Goal: Task Accomplishment & Management: Manage account settings

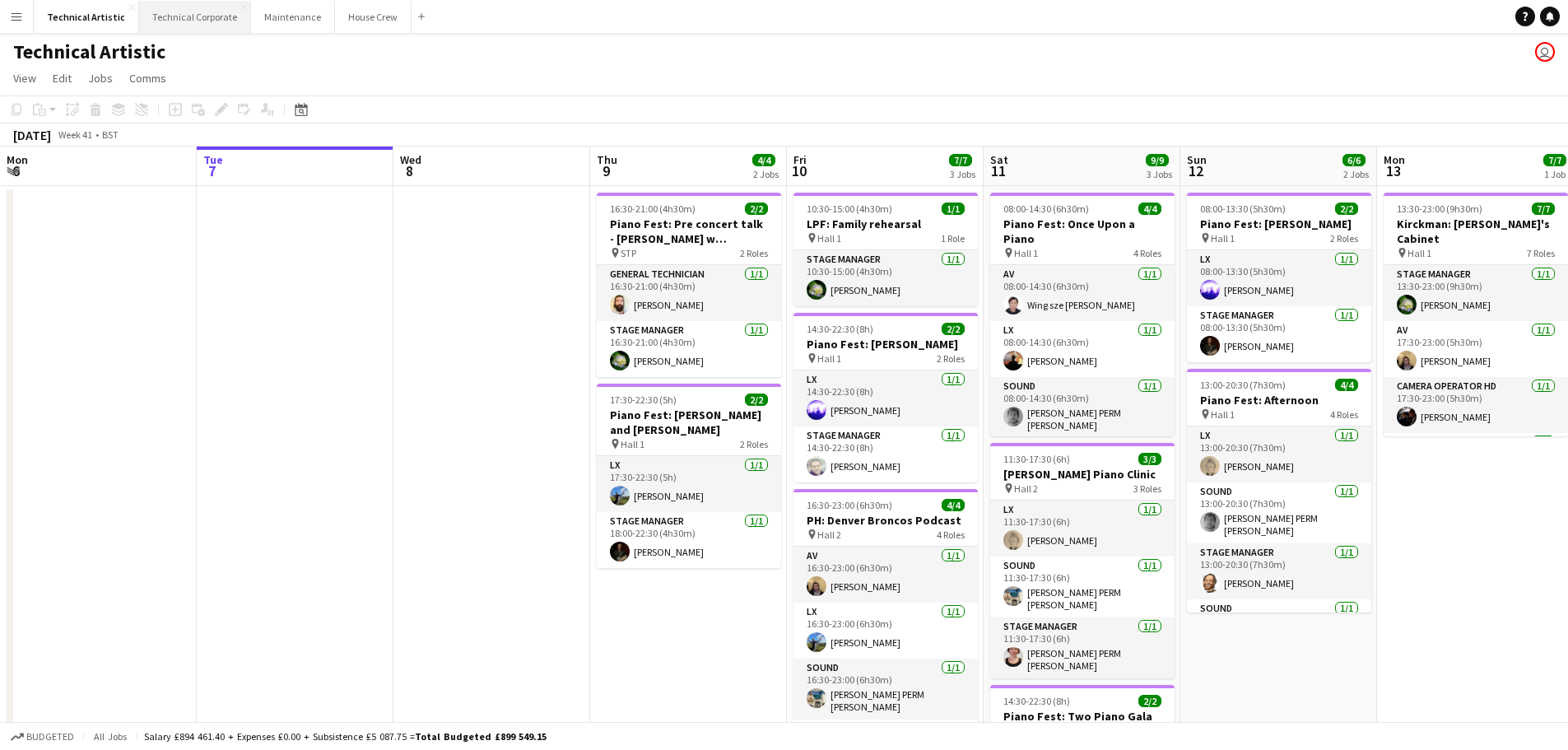
click at [173, 8] on button "Technical Corporate Close" at bounding box center [195, 17] width 112 height 32
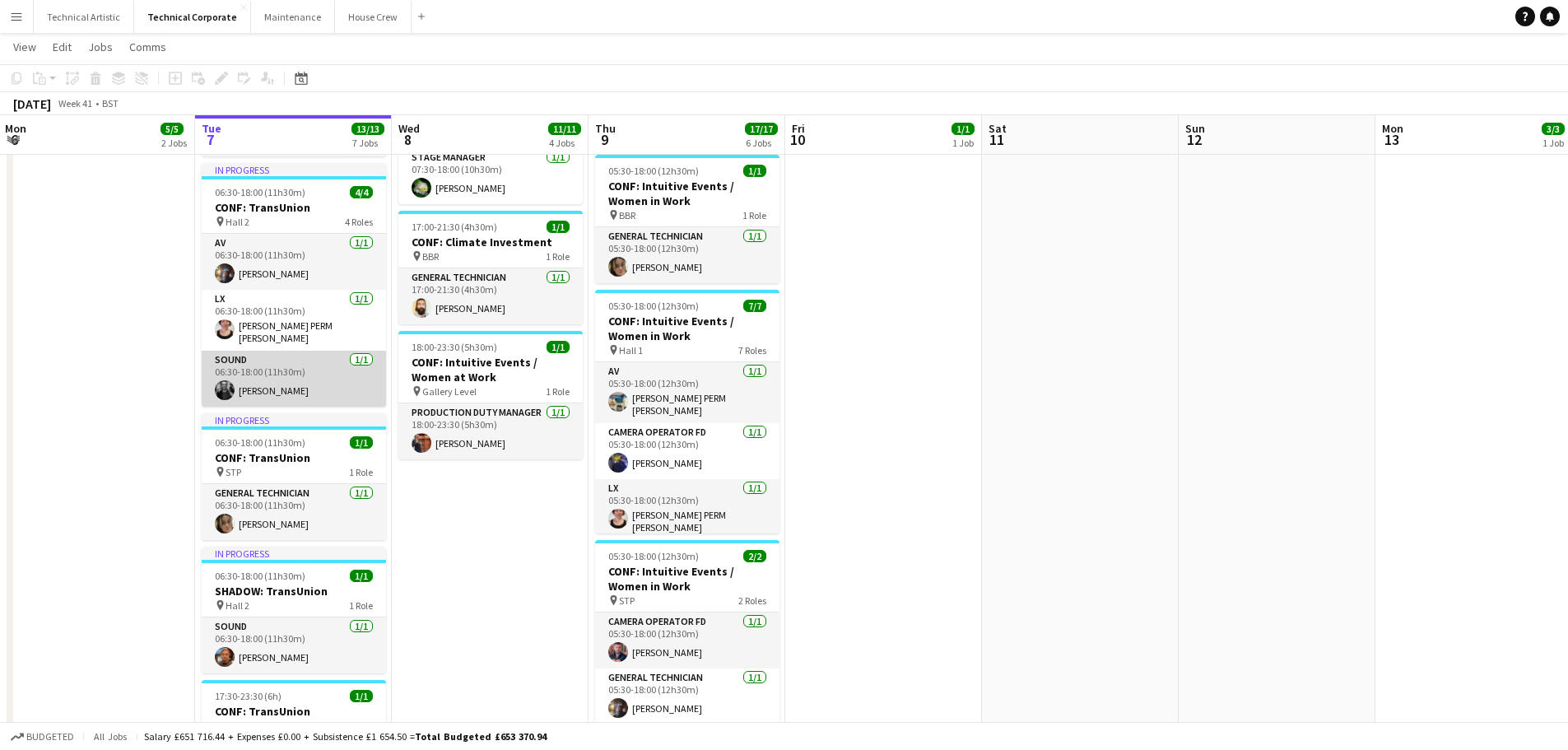
click at [222, 383] on app-user-avatar at bounding box center [224, 390] width 20 height 20
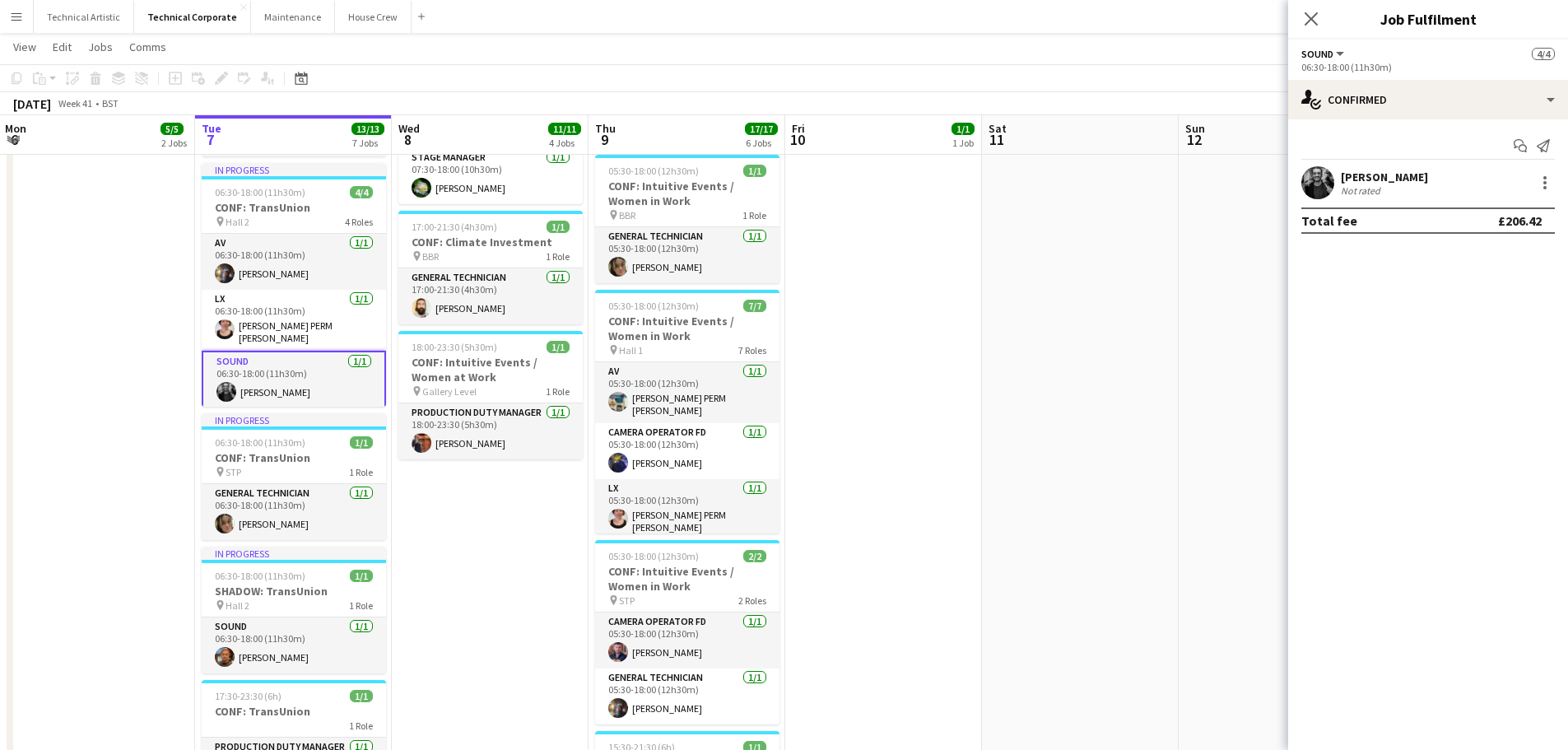
scroll to position [0, 394]
click at [1326, 176] on app-user-avatar at bounding box center [1318, 183] width 33 height 33
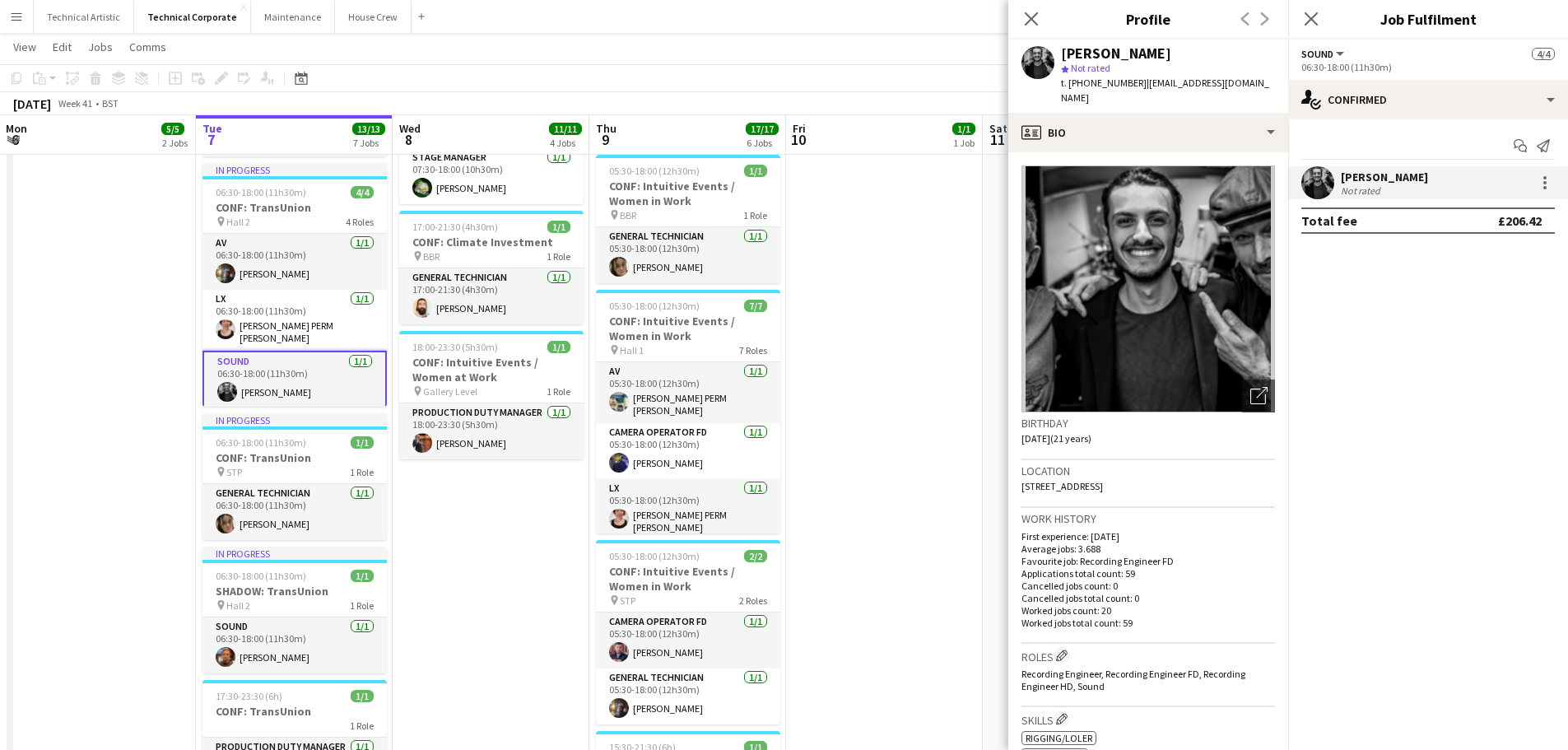
click at [1326, 176] on app-user-avatar at bounding box center [1318, 183] width 33 height 33
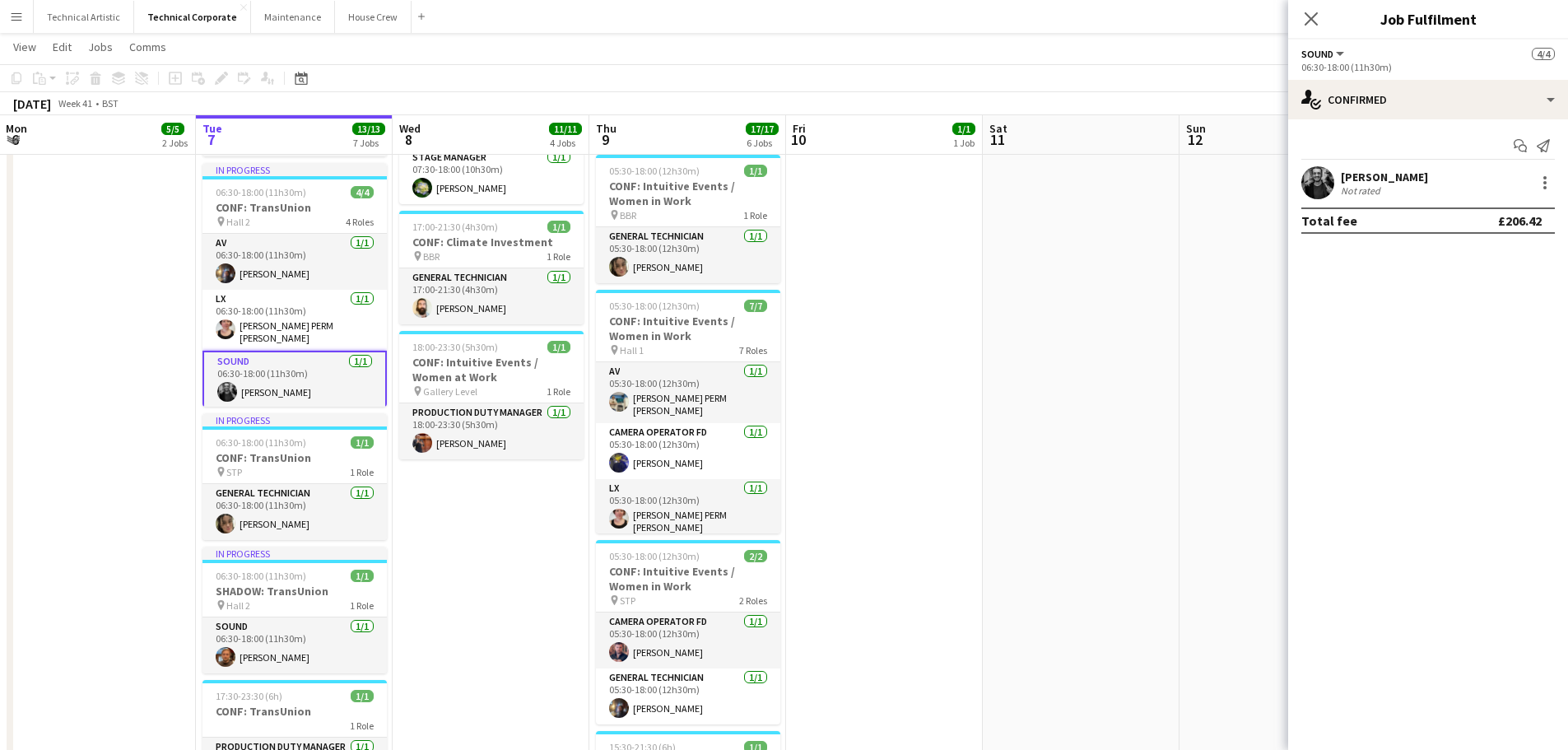
click at [969, 284] on app-date-cell "07:00-16:30 (9h30m) 1/1 CONF: Climate Investment pin BBR 1 Role General Technic…" at bounding box center [884, 370] width 196 height 1195
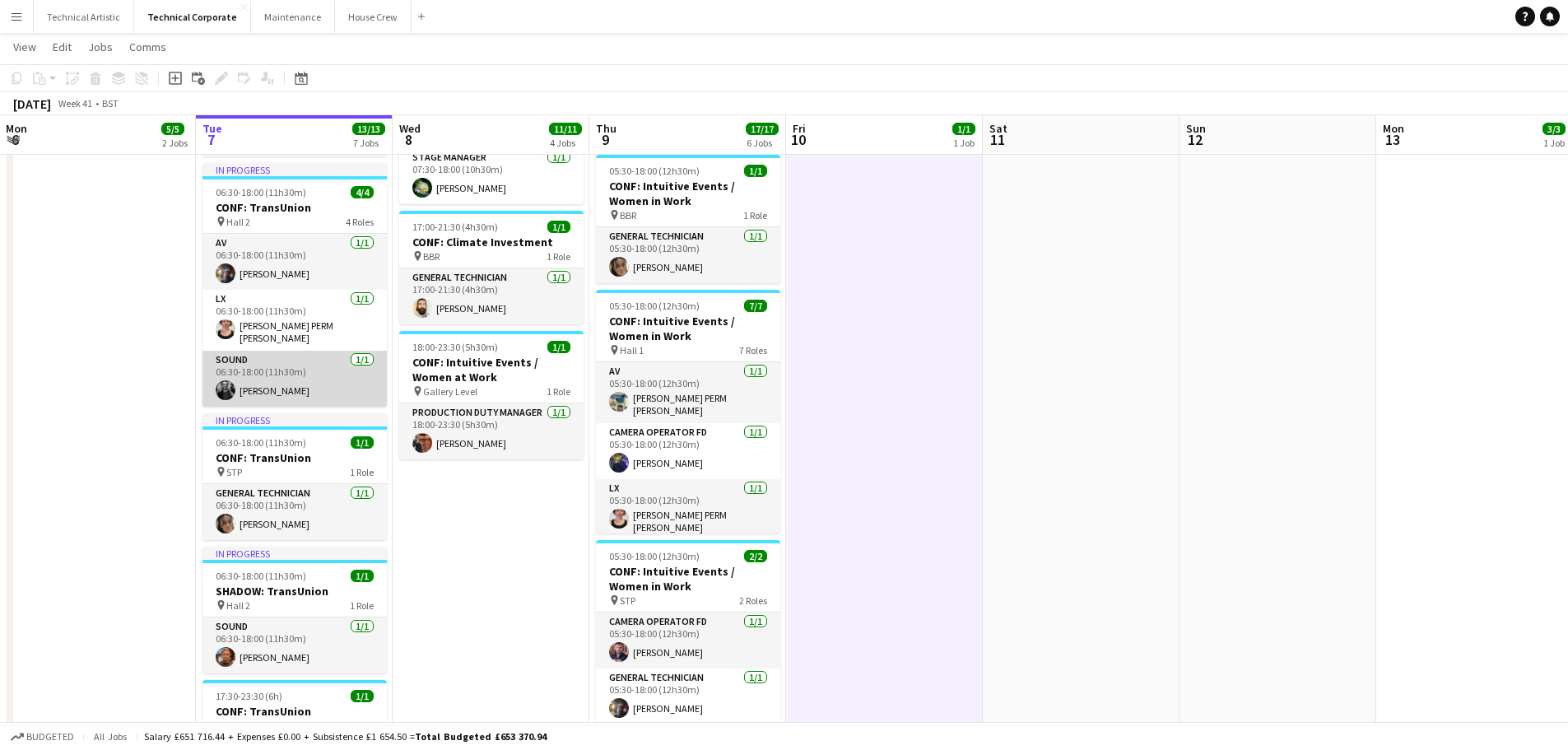
click at [233, 381] on app-user-avatar at bounding box center [225, 390] width 20 height 20
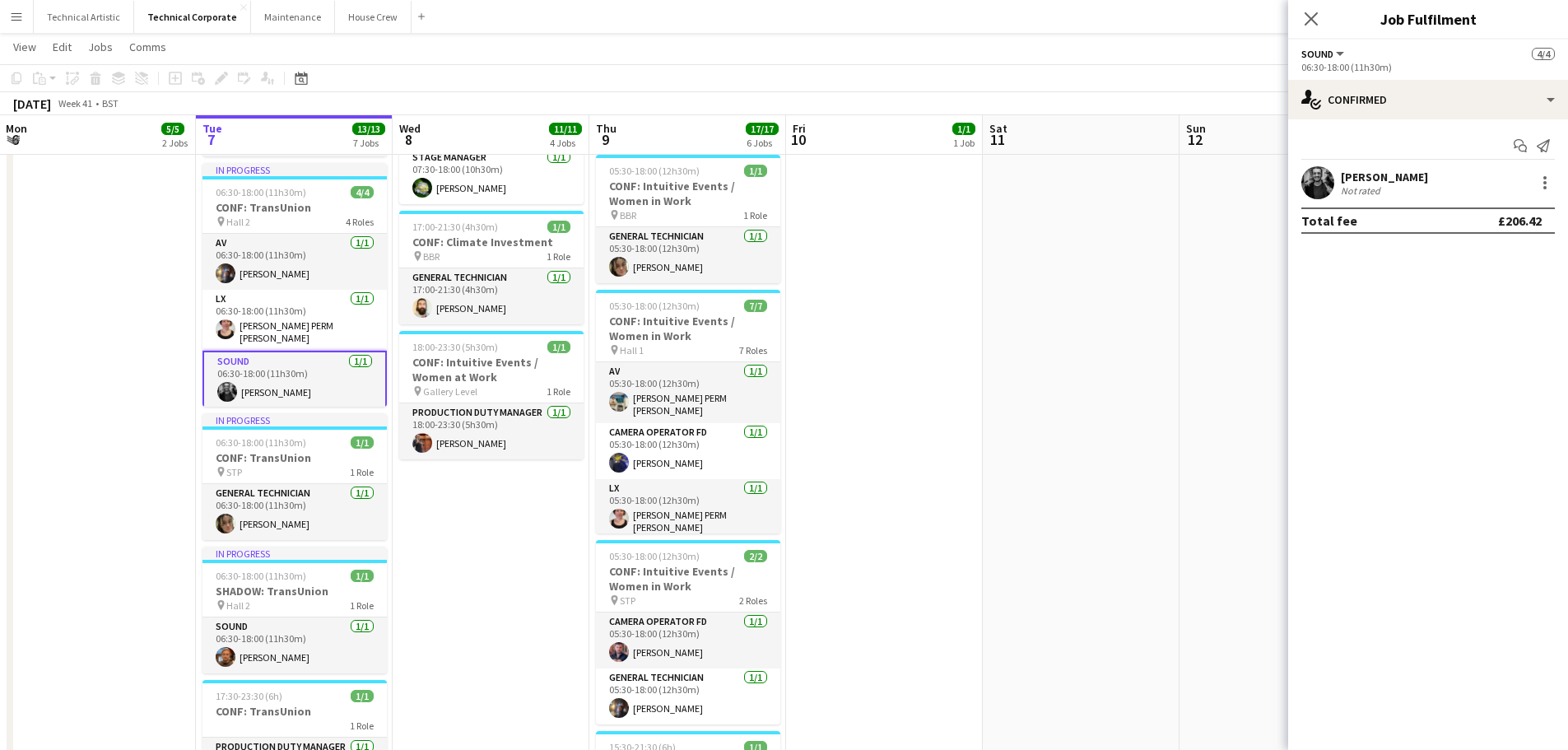
click at [1321, 184] on app-user-avatar at bounding box center [1318, 183] width 33 height 33
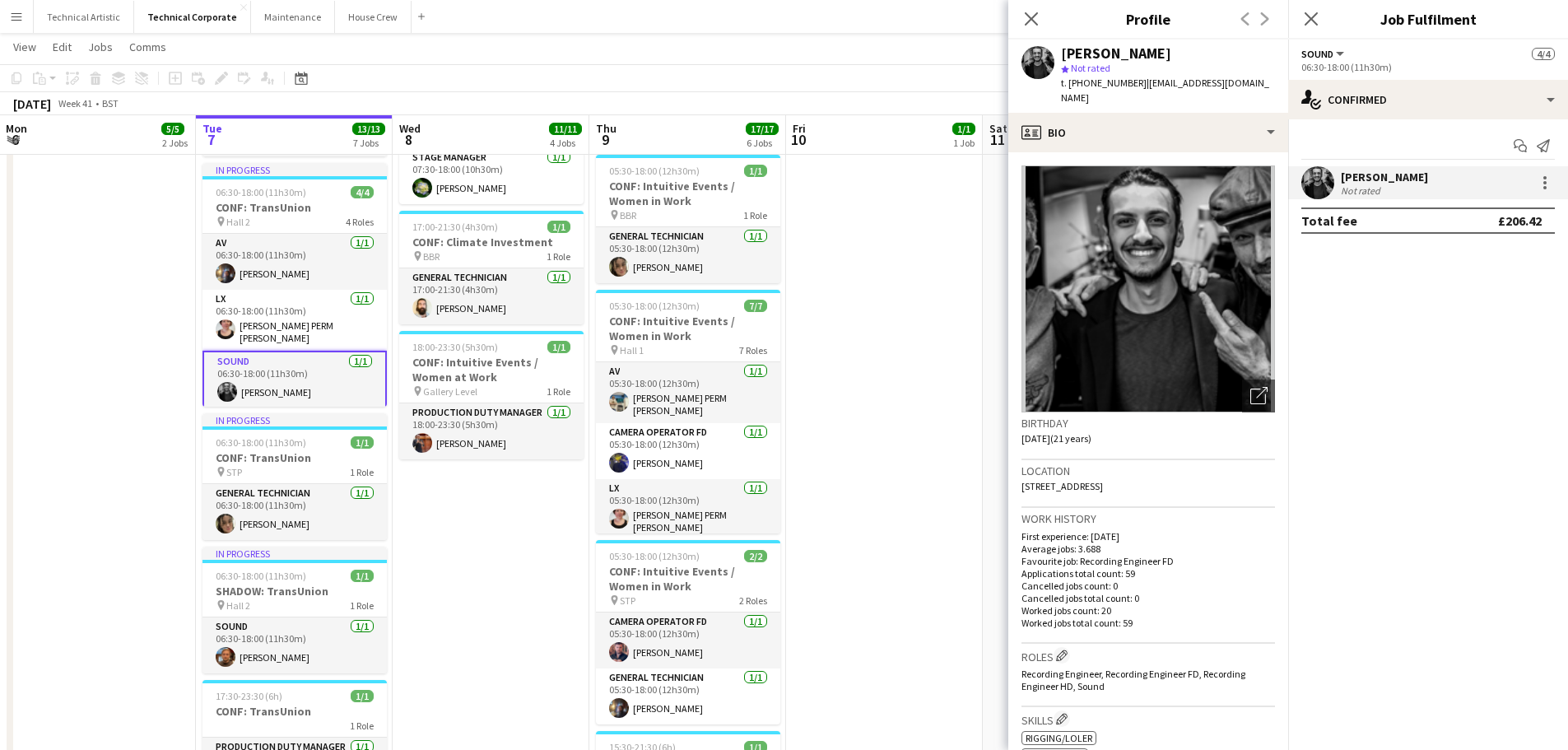
click at [1324, 176] on app-user-avatar at bounding box center [1318, 183] width 33 height 33
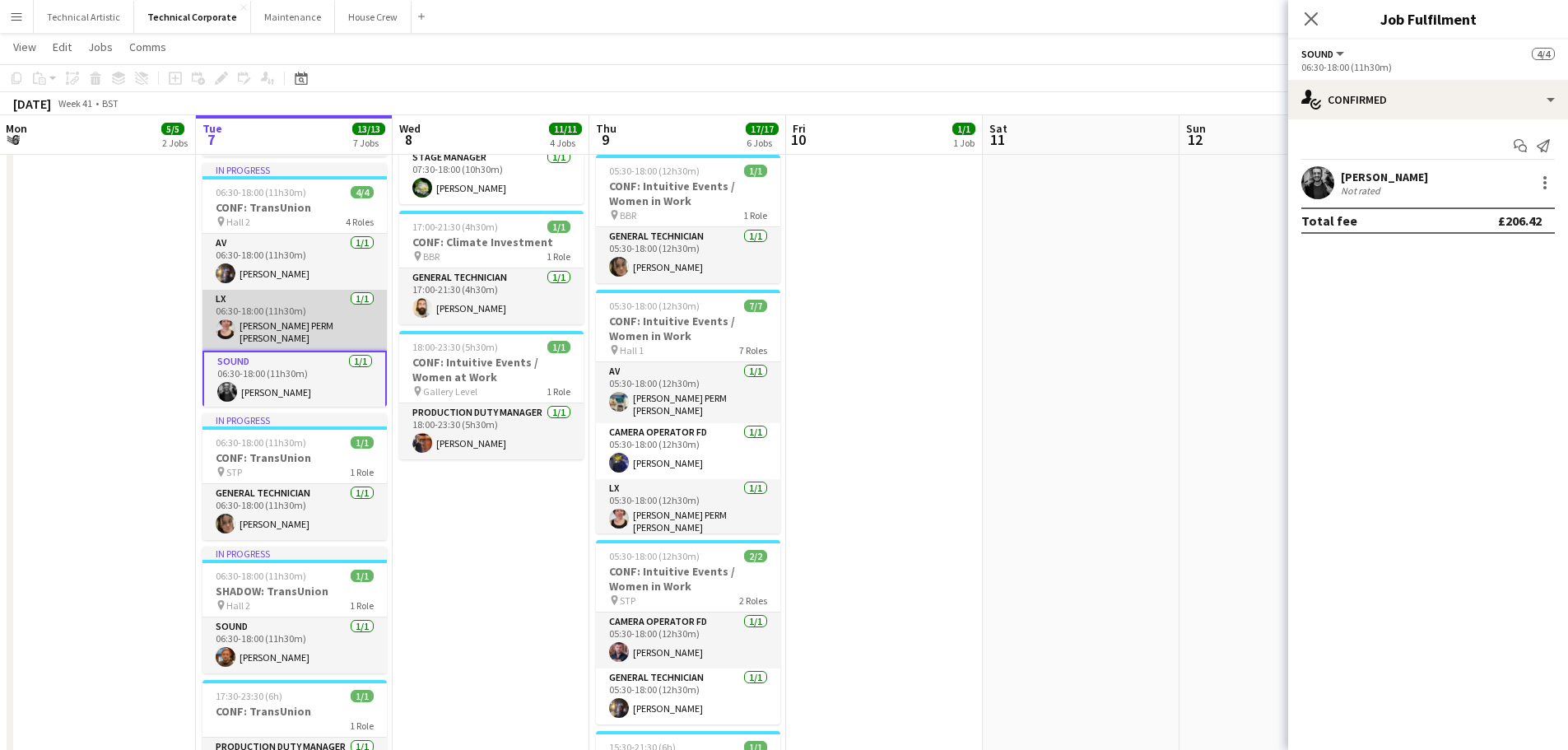
click at [288, 322] on app-card-role "LX [DATE] 06:30-18:00 (11h30m) [PERSON_NAME] PERM [PERSON_NAME]" at bounding box center [294, 320] width 184 height 61
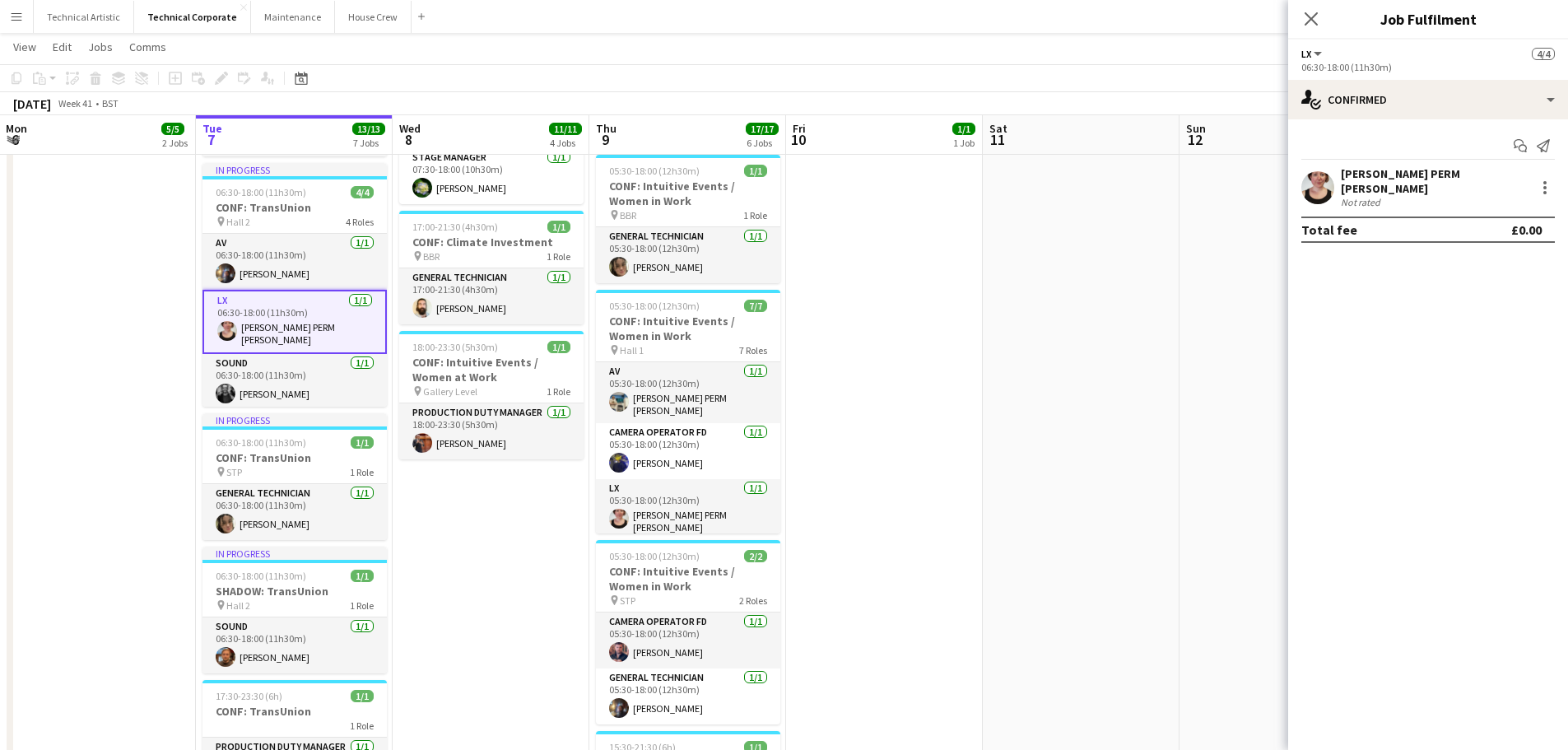
click at [1320, 178] on app-user-avatar at bounding box center [1318, 188] width 33 height 33
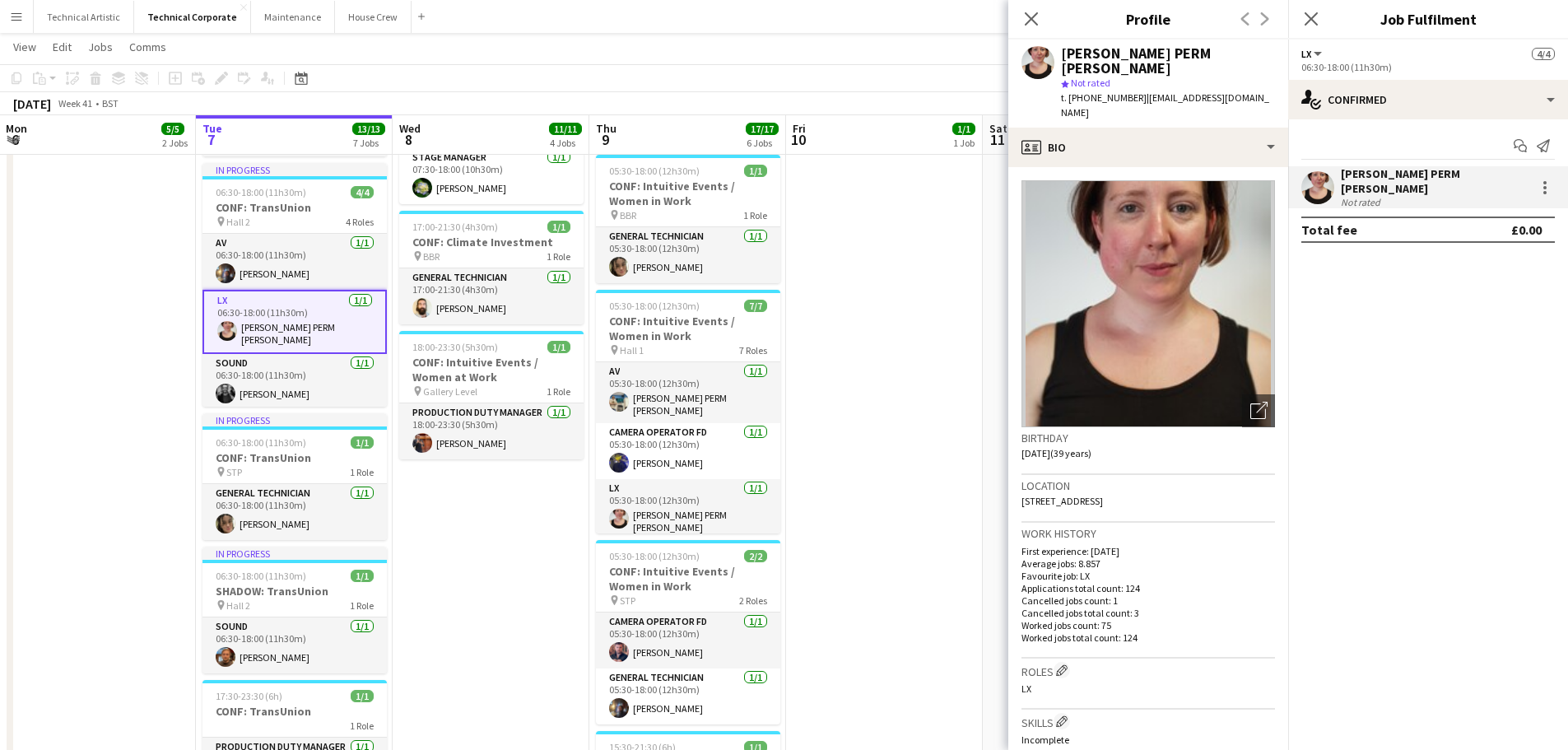
click at [1320, 178] on app-user-avatar at bounding box center [1318, 188] width 33 height 33
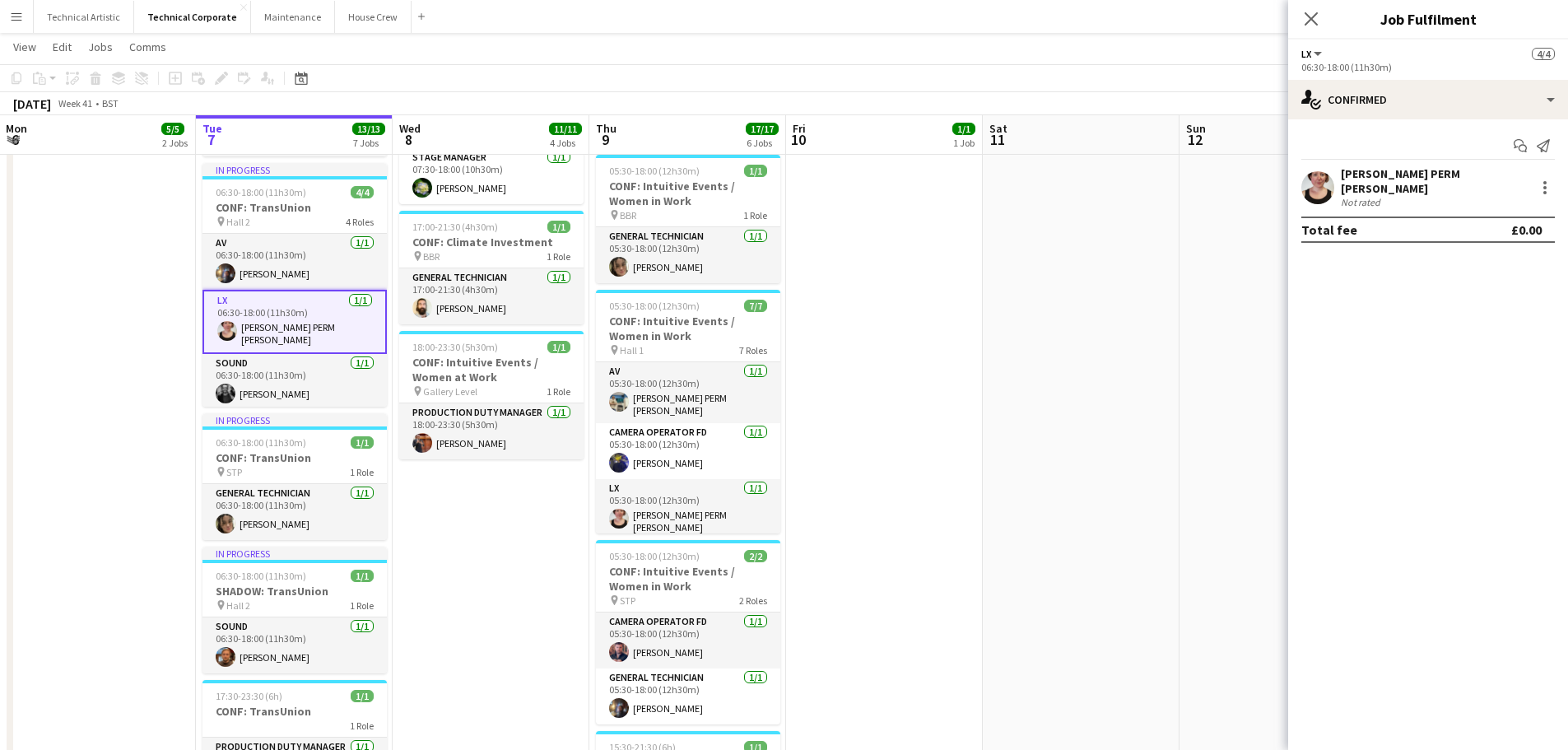
click at [1320, 178] on app-user-avatar at bounding box center [1318, 188] width 33 height 33
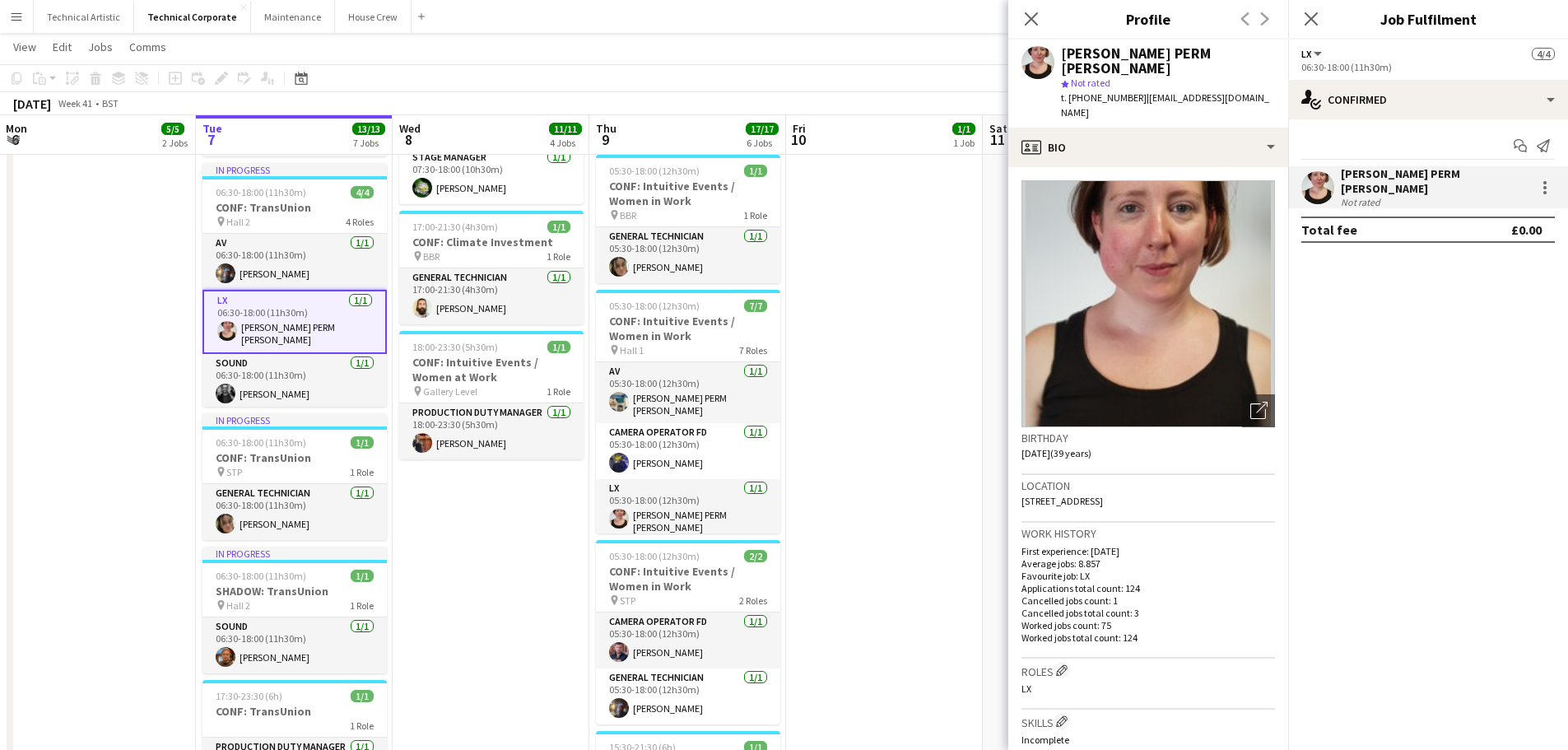
click at [1320, 178] on app-user-avatar at bounding box center [1318, 188] width 33 height 33
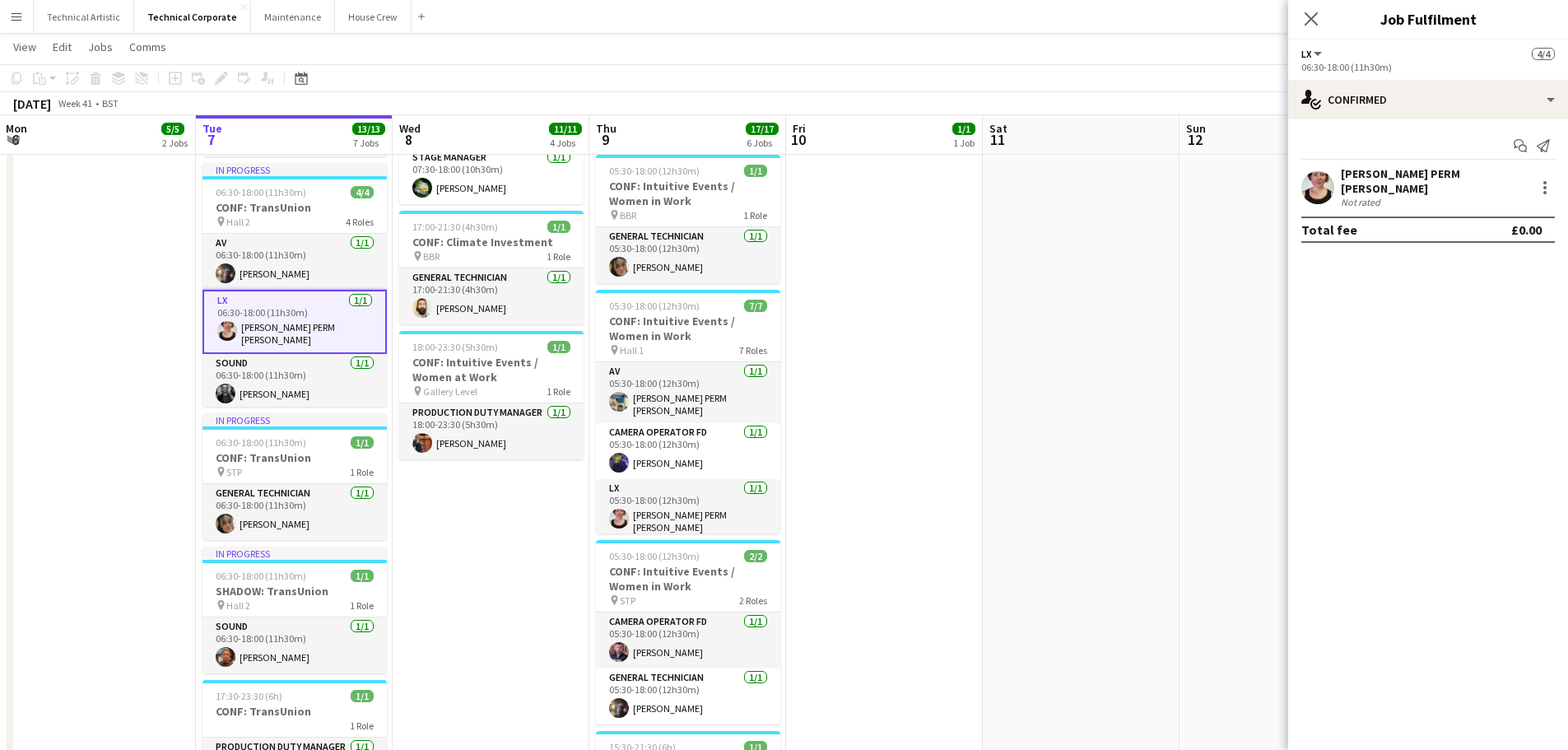
click at [1320, 178] on app-user-avatar at bounding box center [1318, 188] width 33 height 33
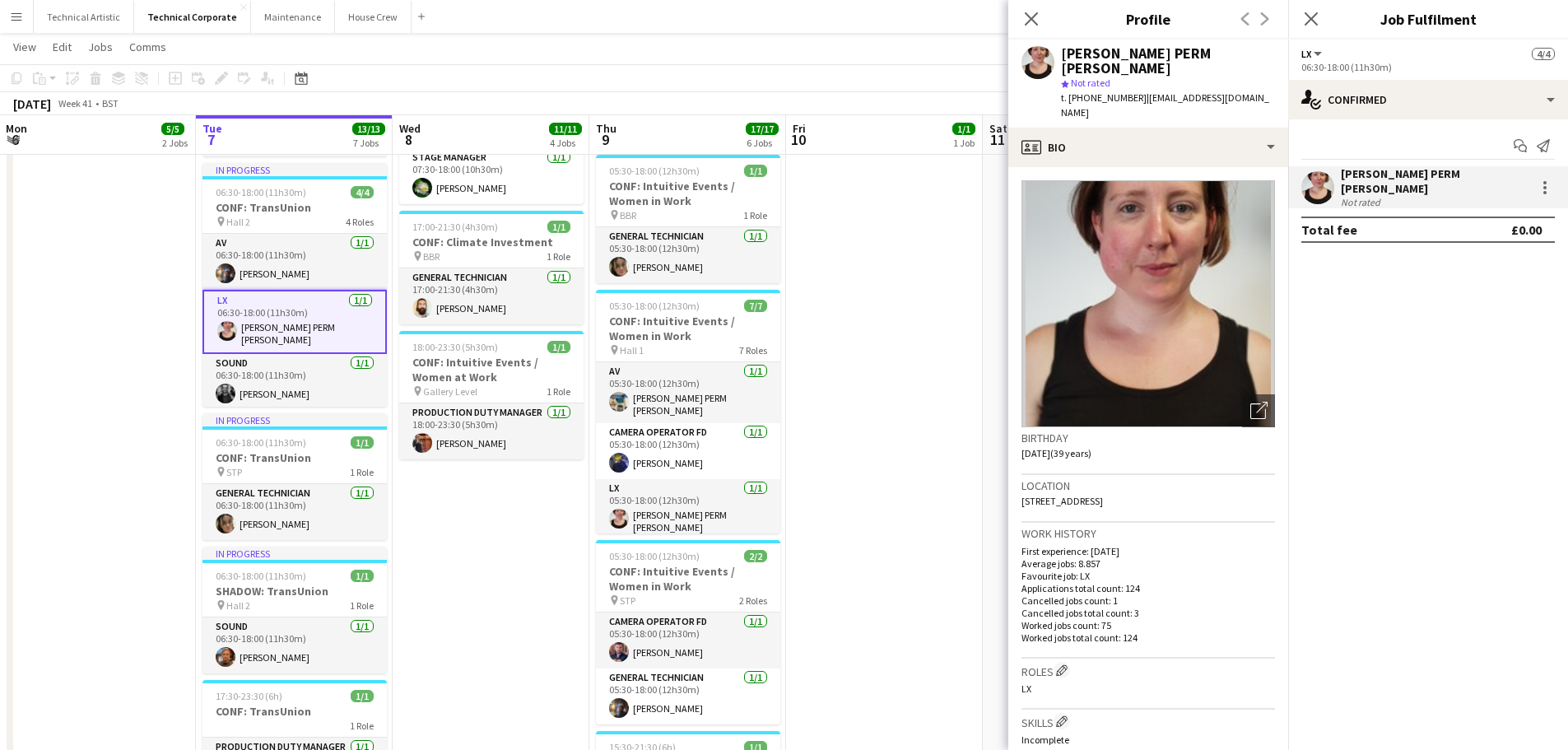
click at [1320, 178] on app-user-avatar at bounding box center [1318, 188] width 33 height 33
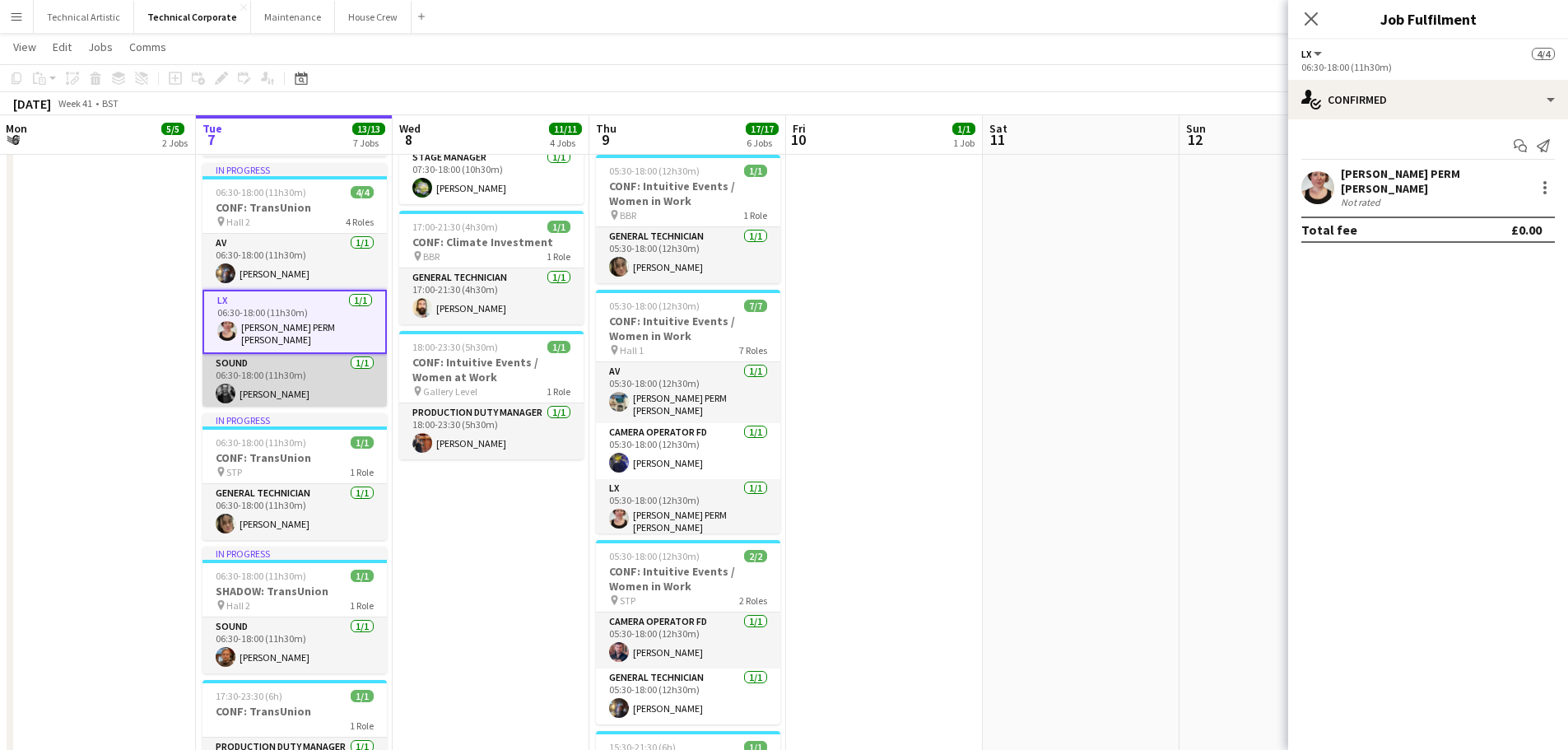
click at [287, 379] on app-card-role "Sound [DATE] 06:30-18:00 (11h30m) [PERSON_NAME]" at bounding box center [294, 382] width 184 height 56
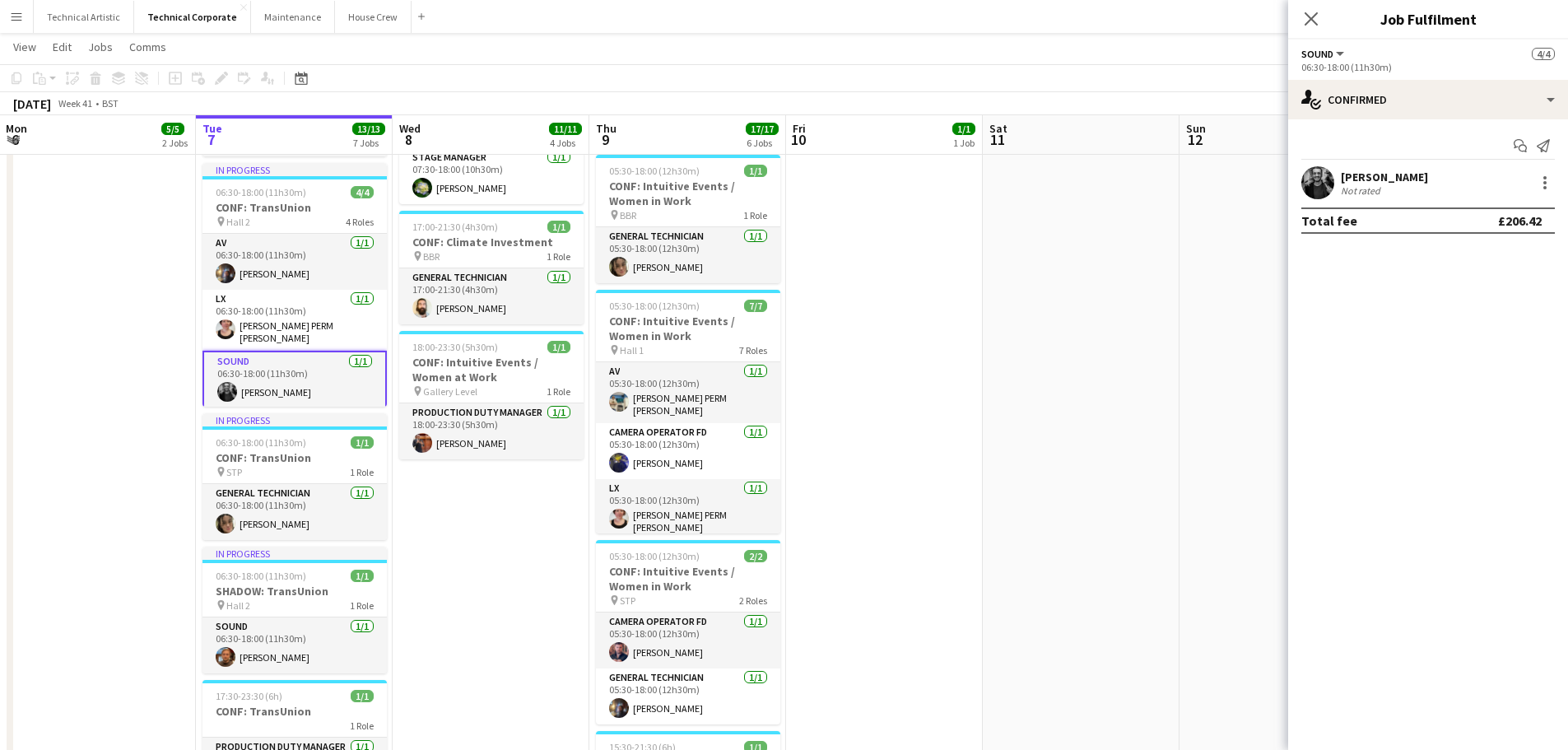
click at [1328, 189] on app-user-avatar at bounding box center [1318, 183] width 33 height 33
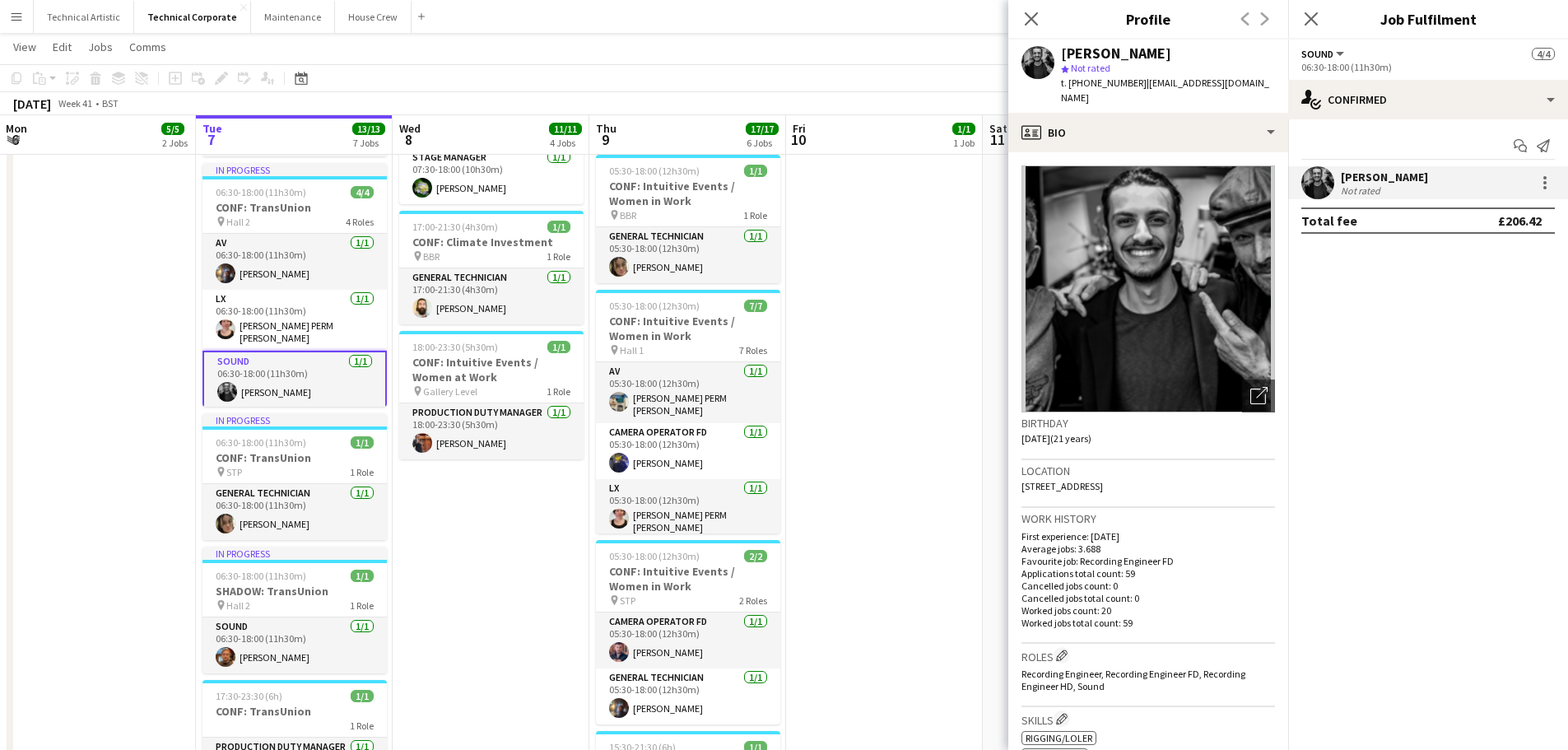
click at [1327, 189] on app-user-avatar at bounding box center [1318, 183] width 33 height 33
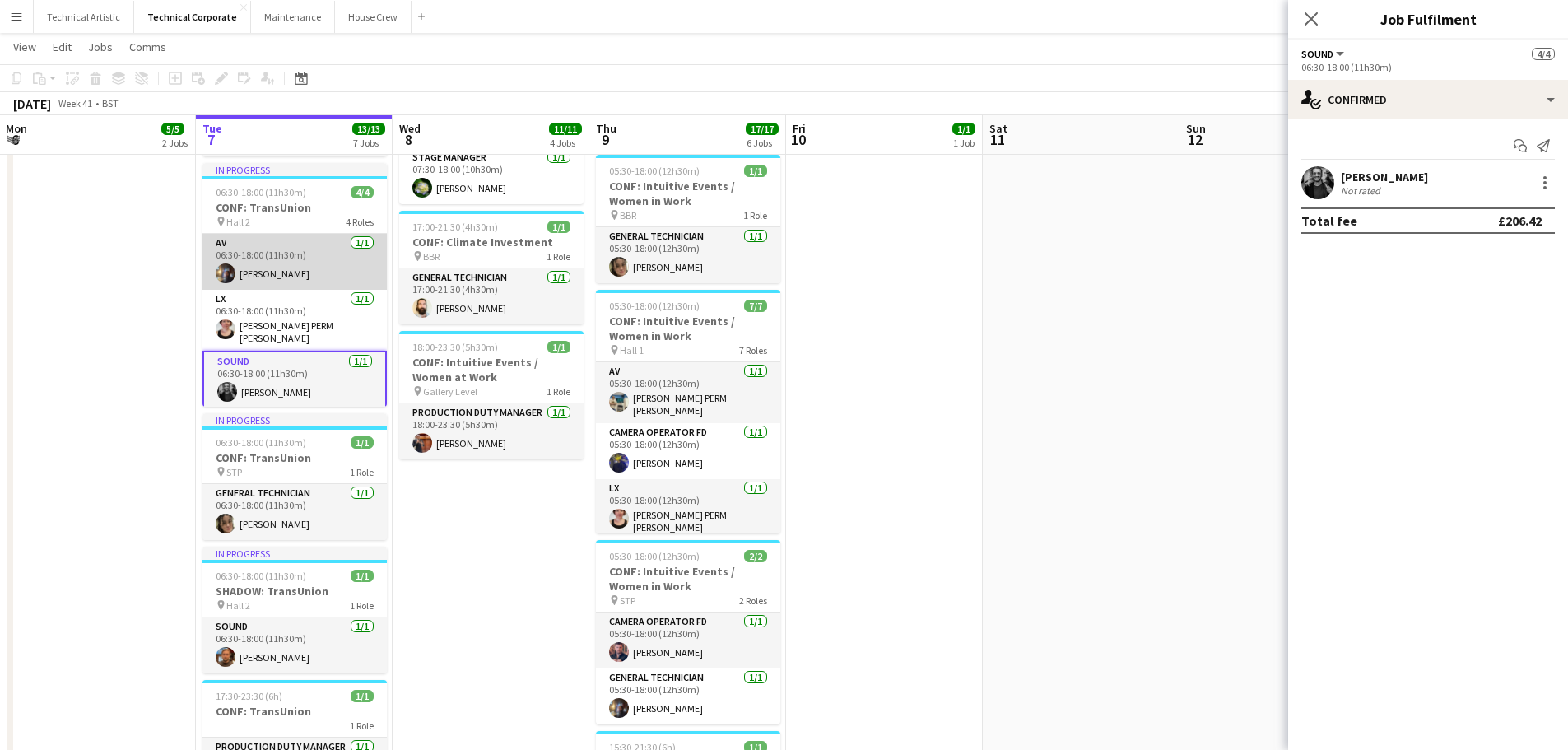
click at [232, 276] on app-user-avatar at bounding box center [225, 273] width 20 height 20
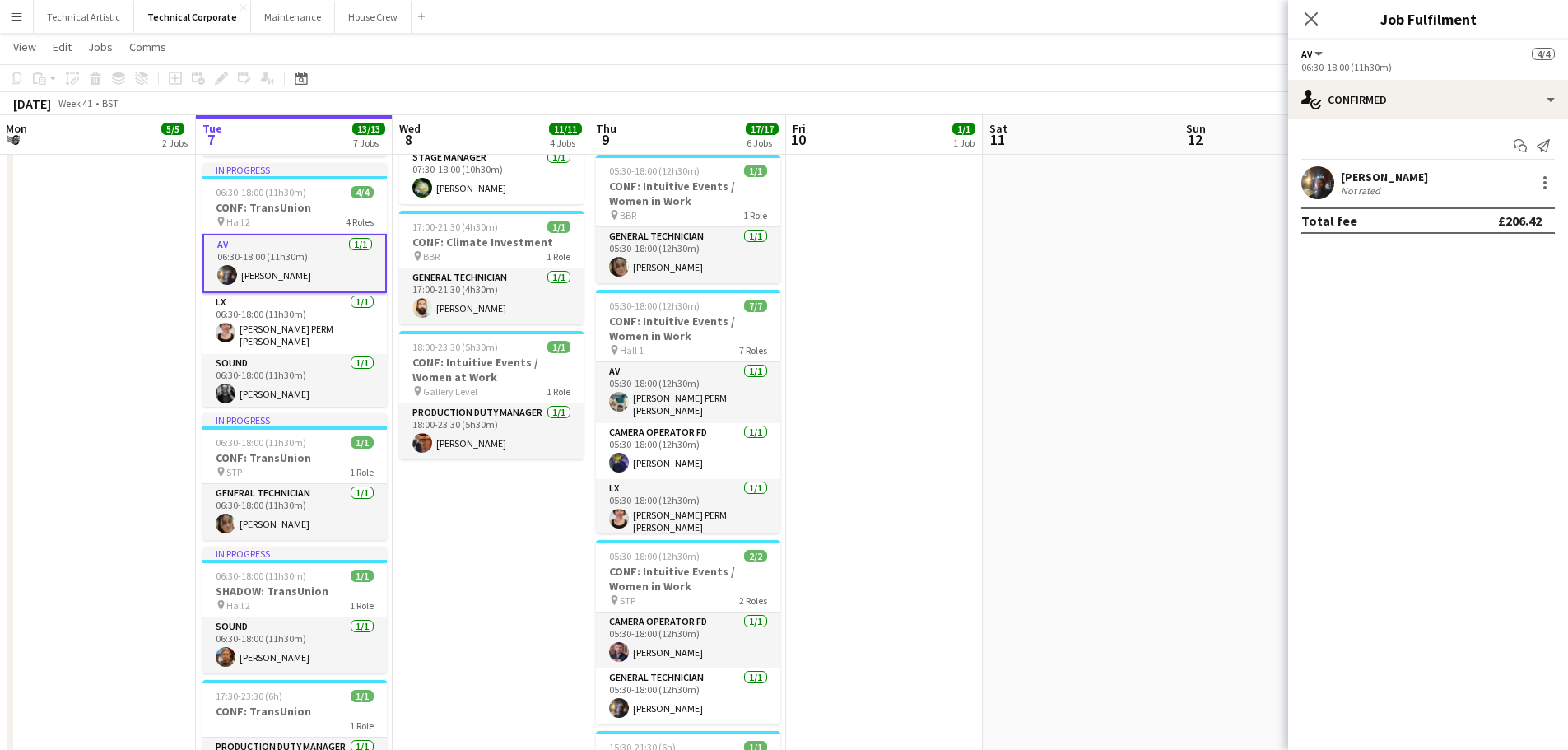
click at [1313, 184] on app-user-avatar at bounding box center [1318, 183] width 33 height 33
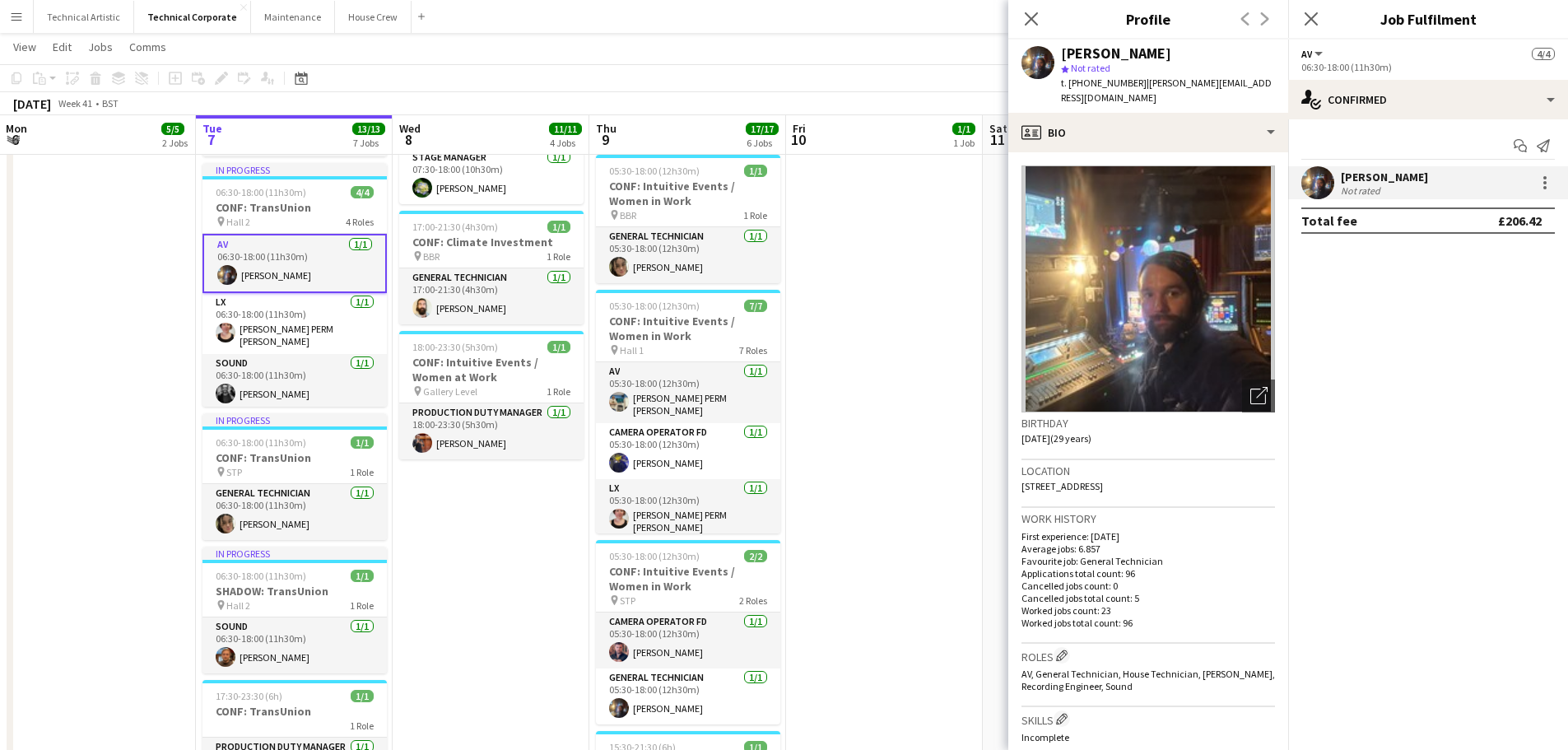
click at [1312, 175] on app-user-avatar at bounding box center [1318, 183] width 33 height 33
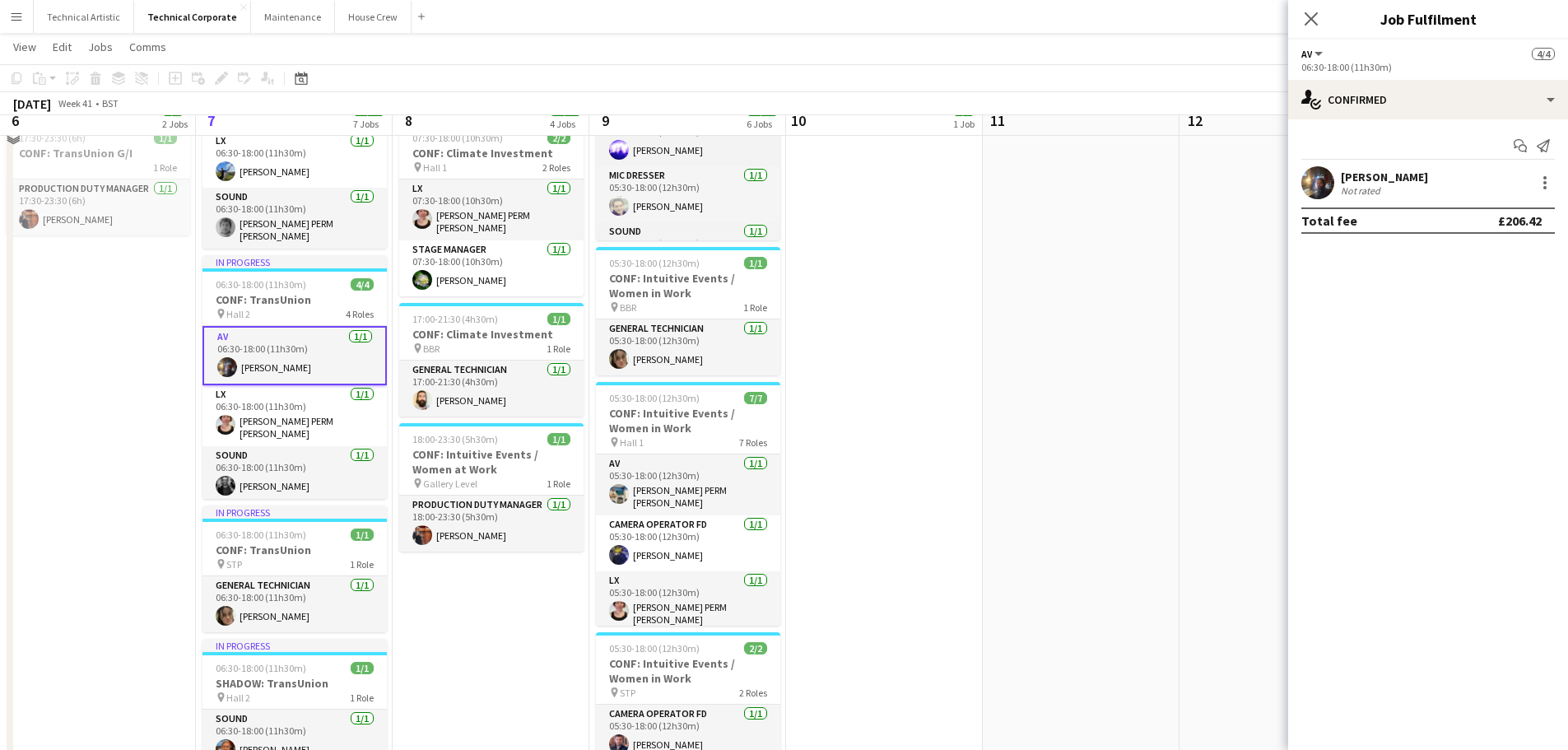
scroll to position [329, 0]
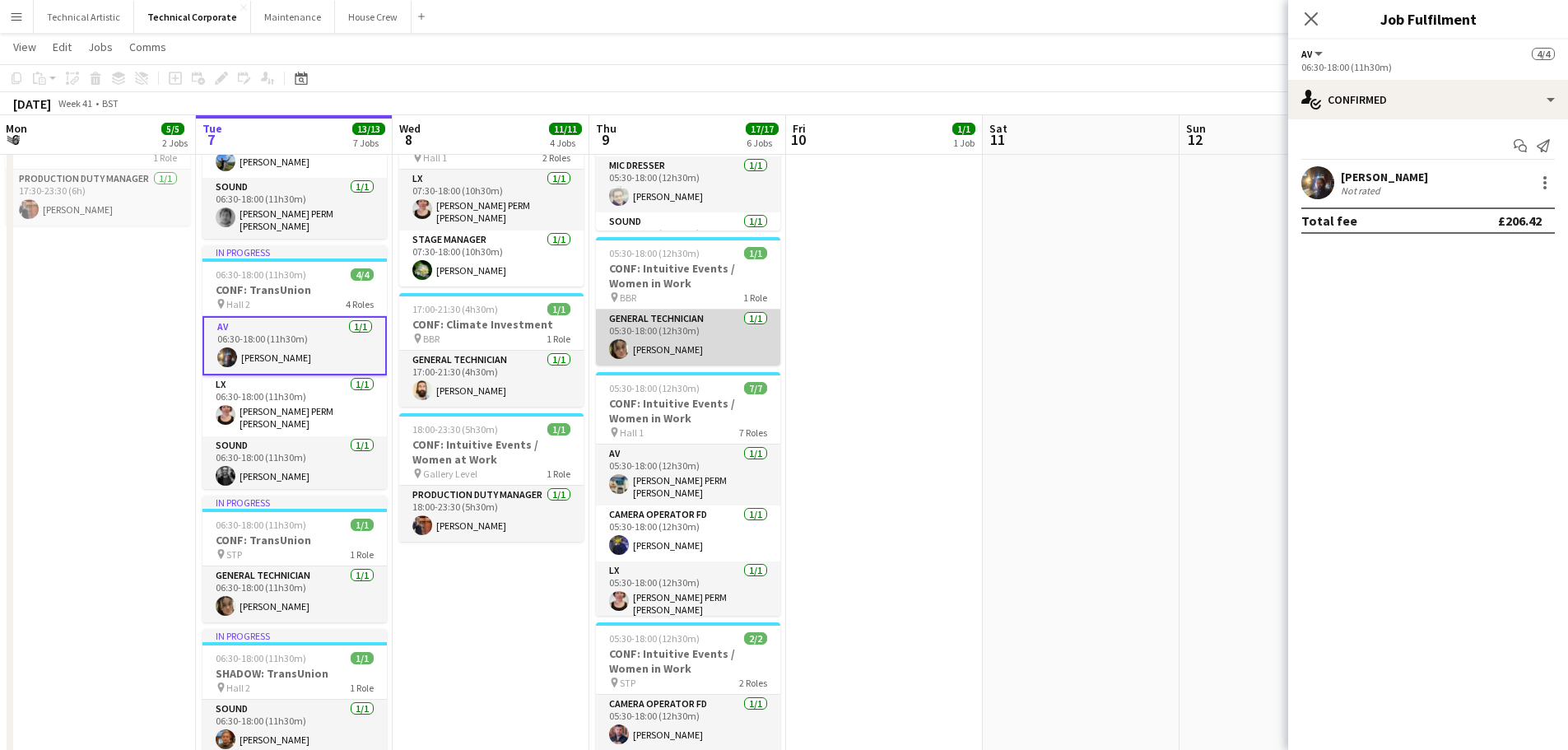
click at [623, 343] on app-user-avatar at bounding box center [619, 348] width 20 height 20
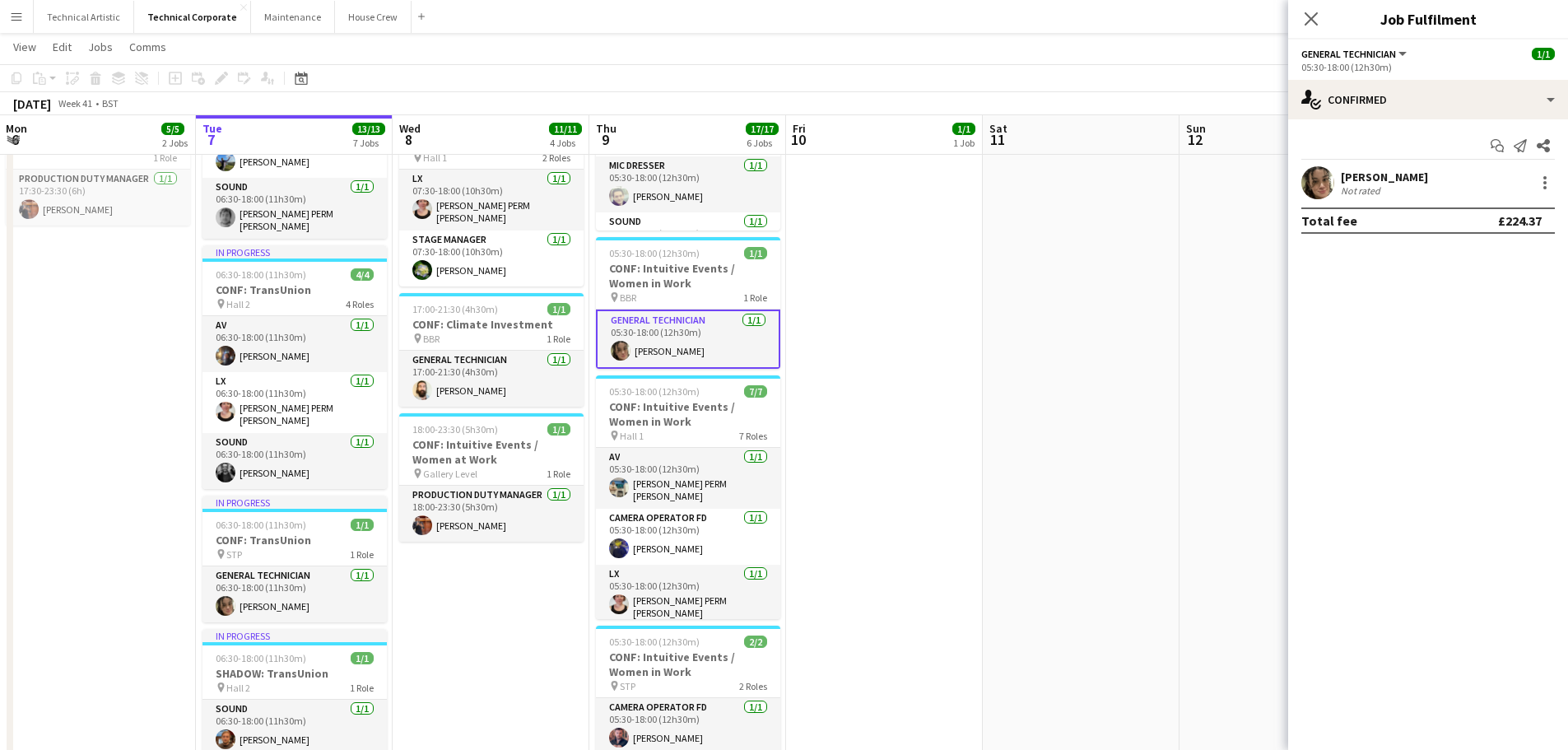
click at [1316, 189] on app-user-avatar at bounding box center [1318, 183] width 33 height 33
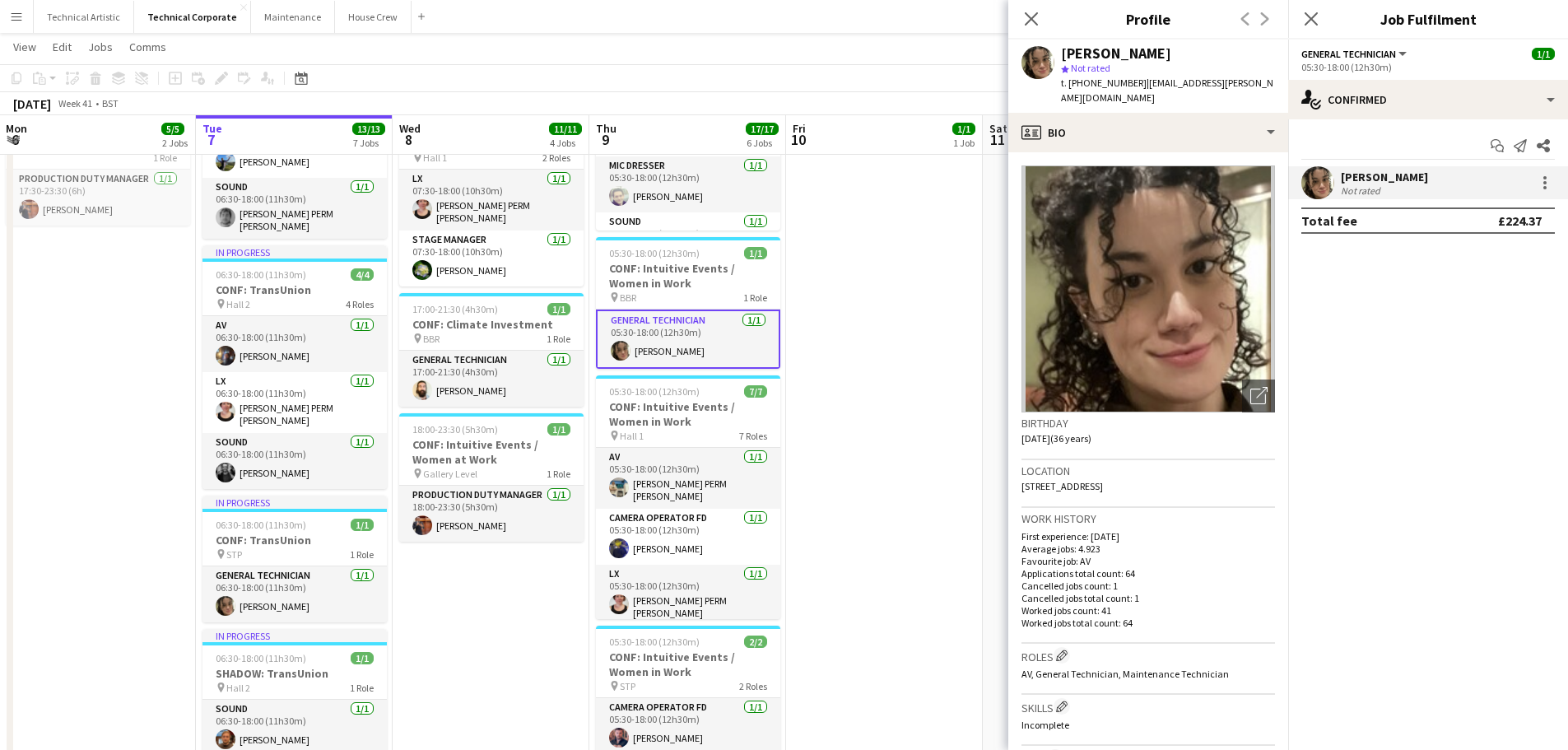
click at [1316, 189] on app-user-avatar at bounding box center [1318, 183] width 33 height 33
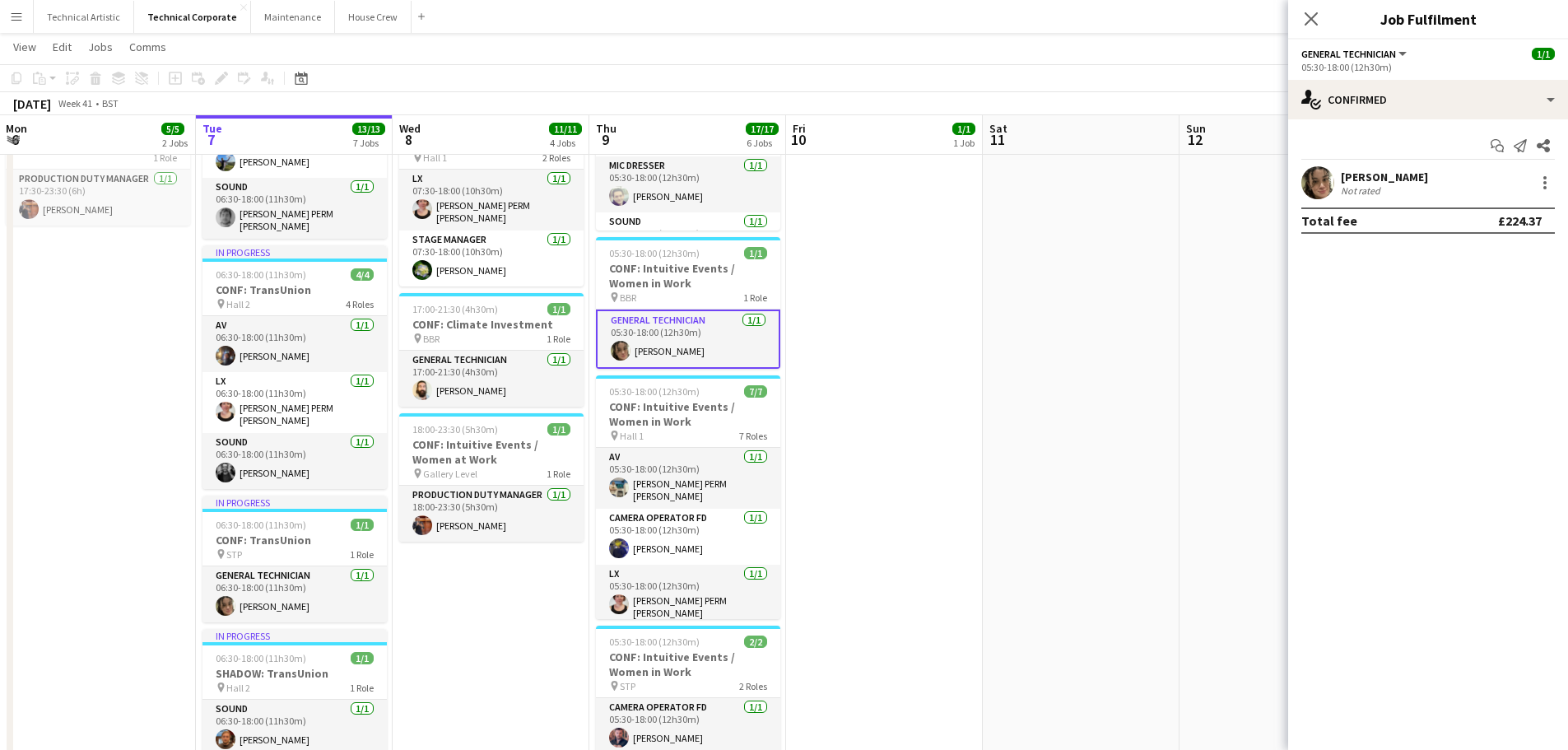
click at [935, 363] on app-date-cell "07:00-16:30 (9h30m) 1/1 CONF: Climate Investment pin BBR 1 Role General Technic…" at bounding box center [884, 452] width 196 height 1195
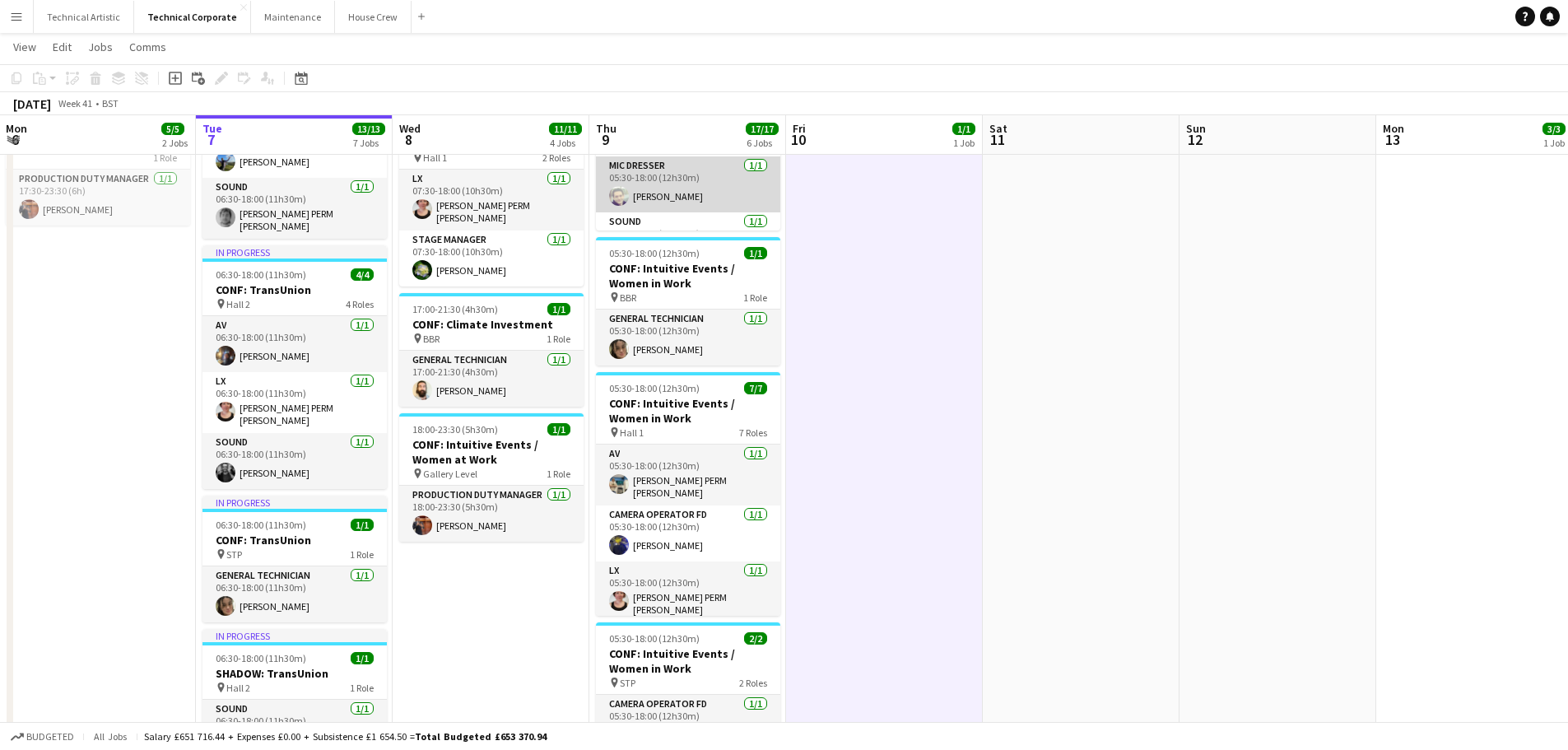
click at [677, 182] on app-card-role "Mic Dresser [DATE] 05:30-18:00 (12h30m) [PERSON_NAME]" at bounding box center [688, 184] width 184 height 56
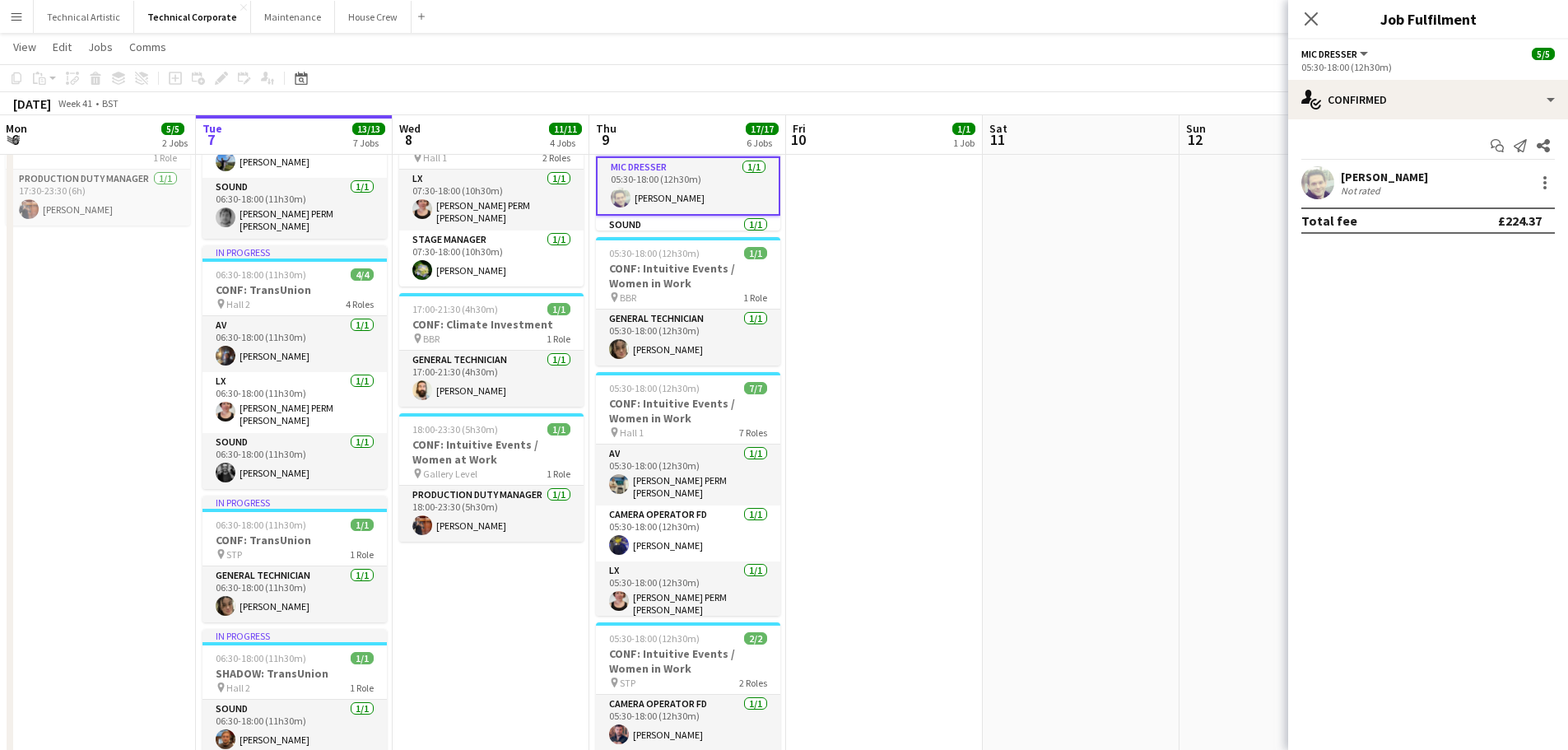
click at [1310, 181] on app-user-avatar at bounding box center [1318, 183] width 33 height 33
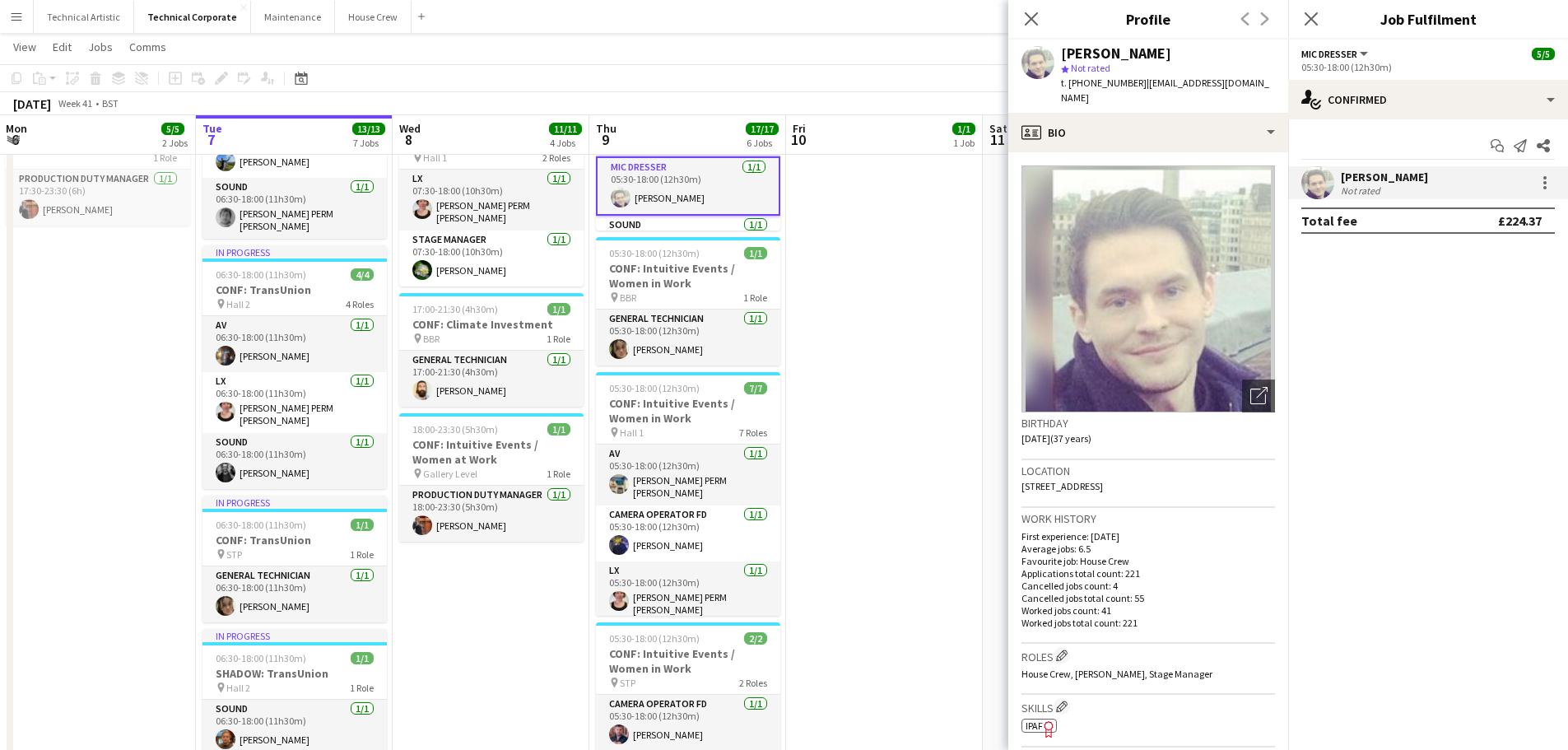
click at [1310, 181] on app-user-avatar at bounding box center [1318, 183] width 33 height 33
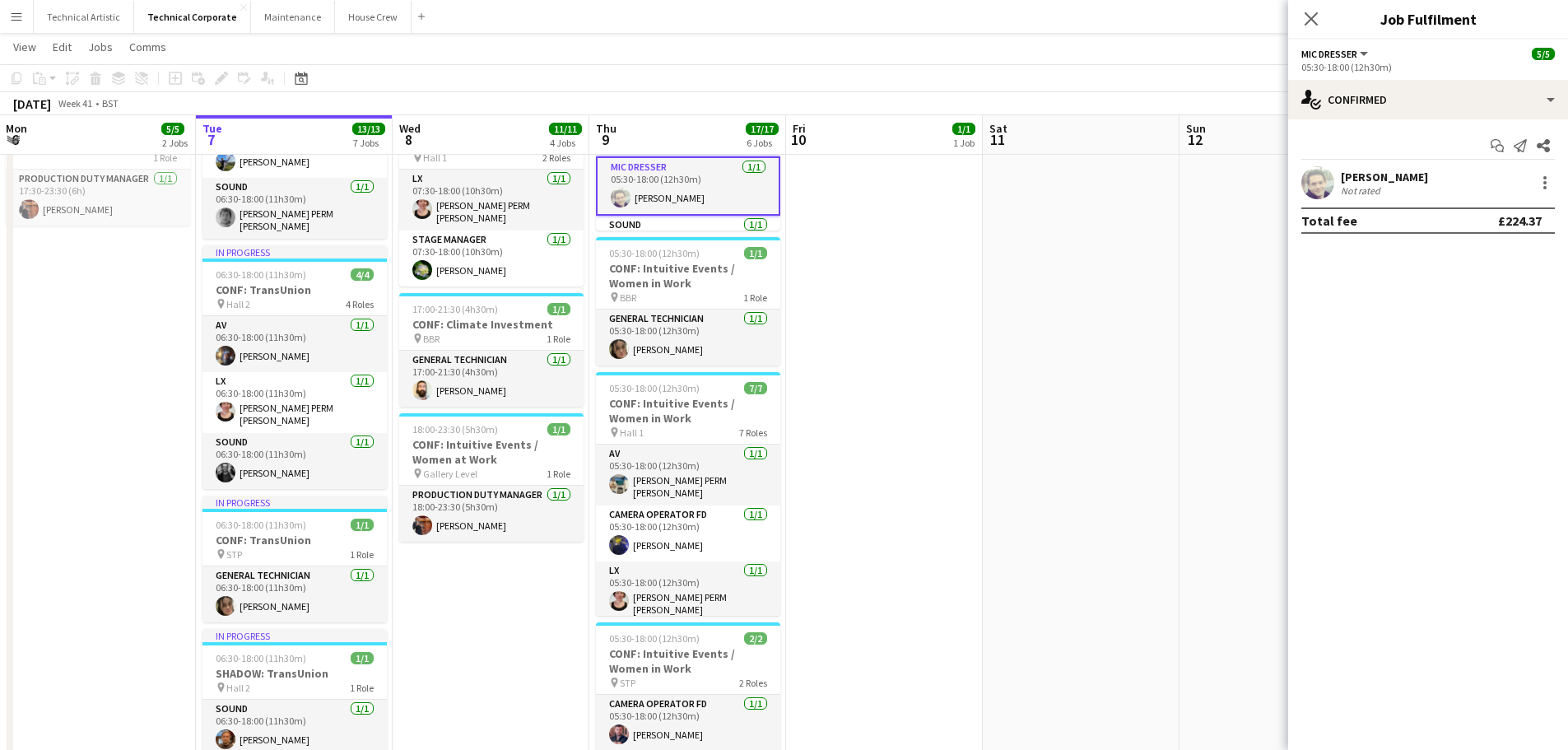
click at [926, 283] on app-date-cell "07:00-16:30 (9h30m) 1/1 CONF: Climate Investment pin BBR 1 Role General Technic…" at bounding box center [884, 452] width 196 height 1195
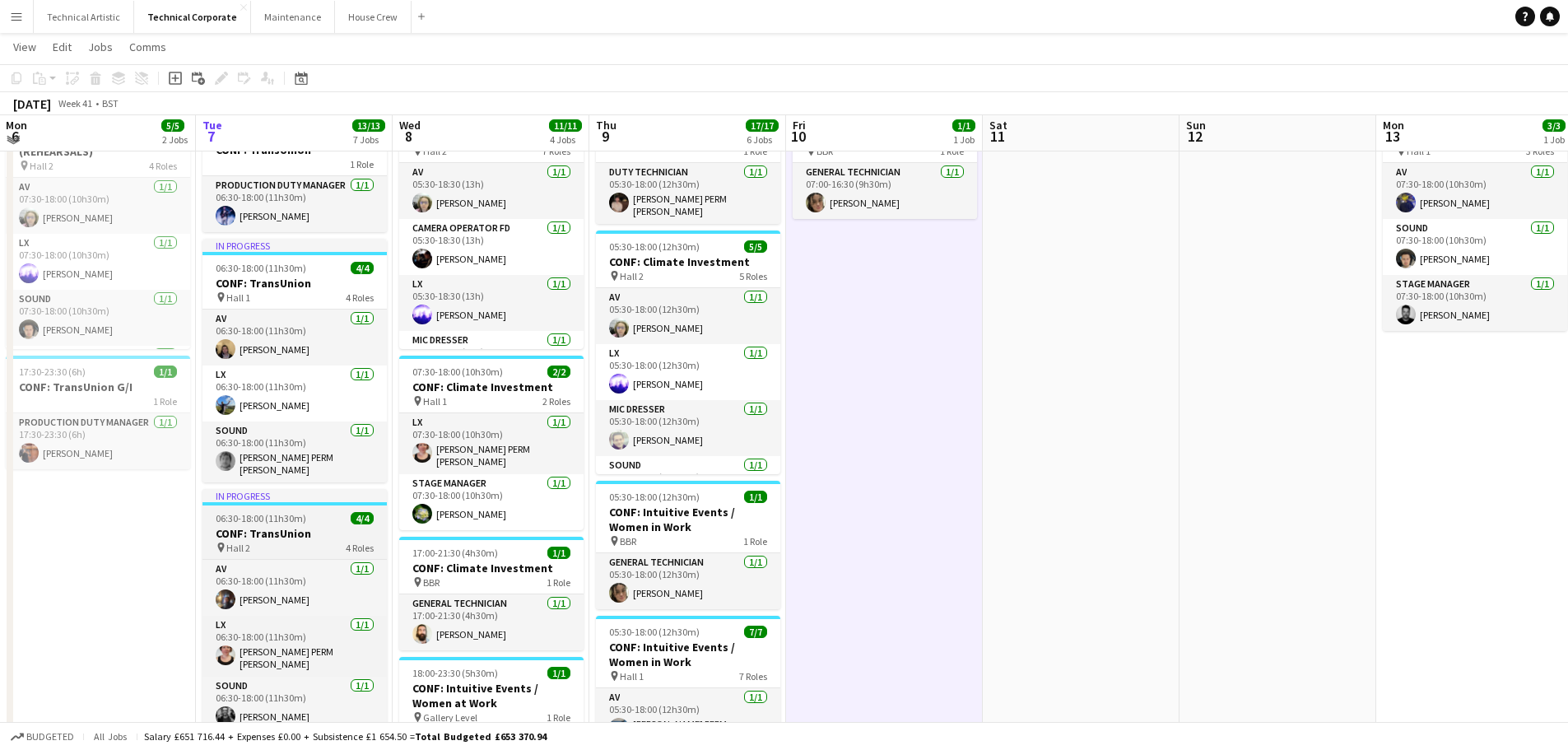
scroll to position [83, 0]
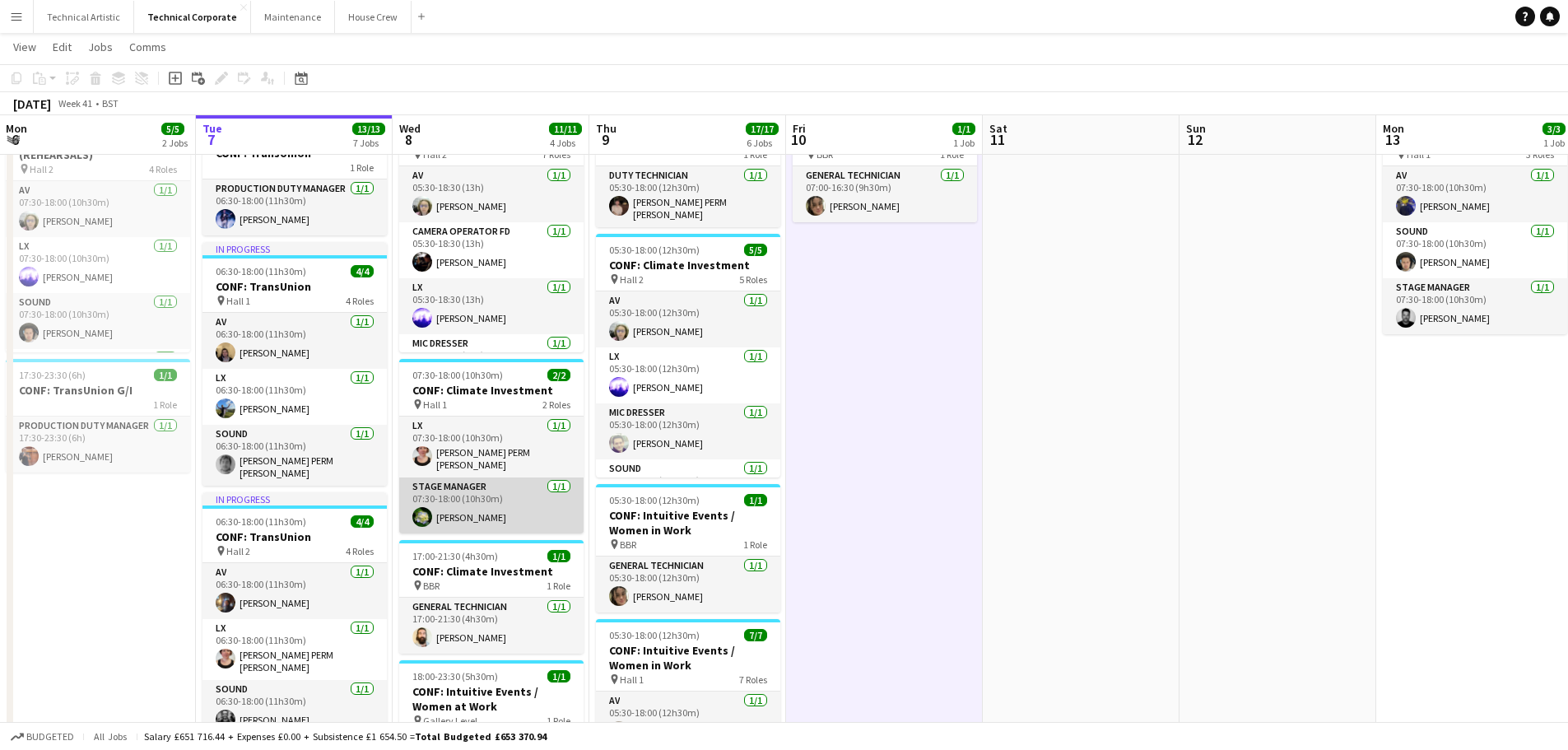
click at [421, 511] on app-user-avatar at bounding box center [422, 517] width 20 height 20
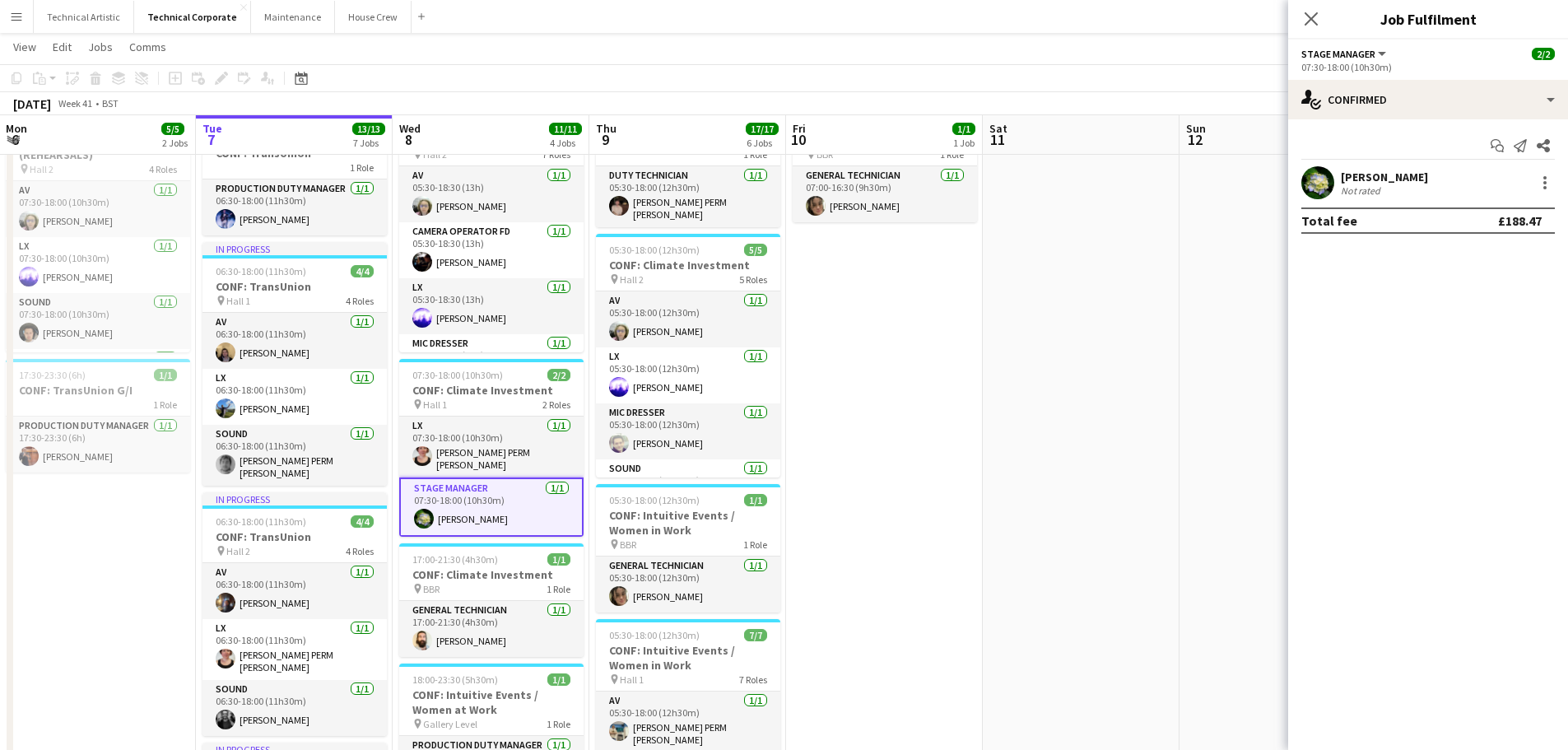
click at [1312, 180] on app-user-avatar at bounding box center [1318, 183] width 33 height 33
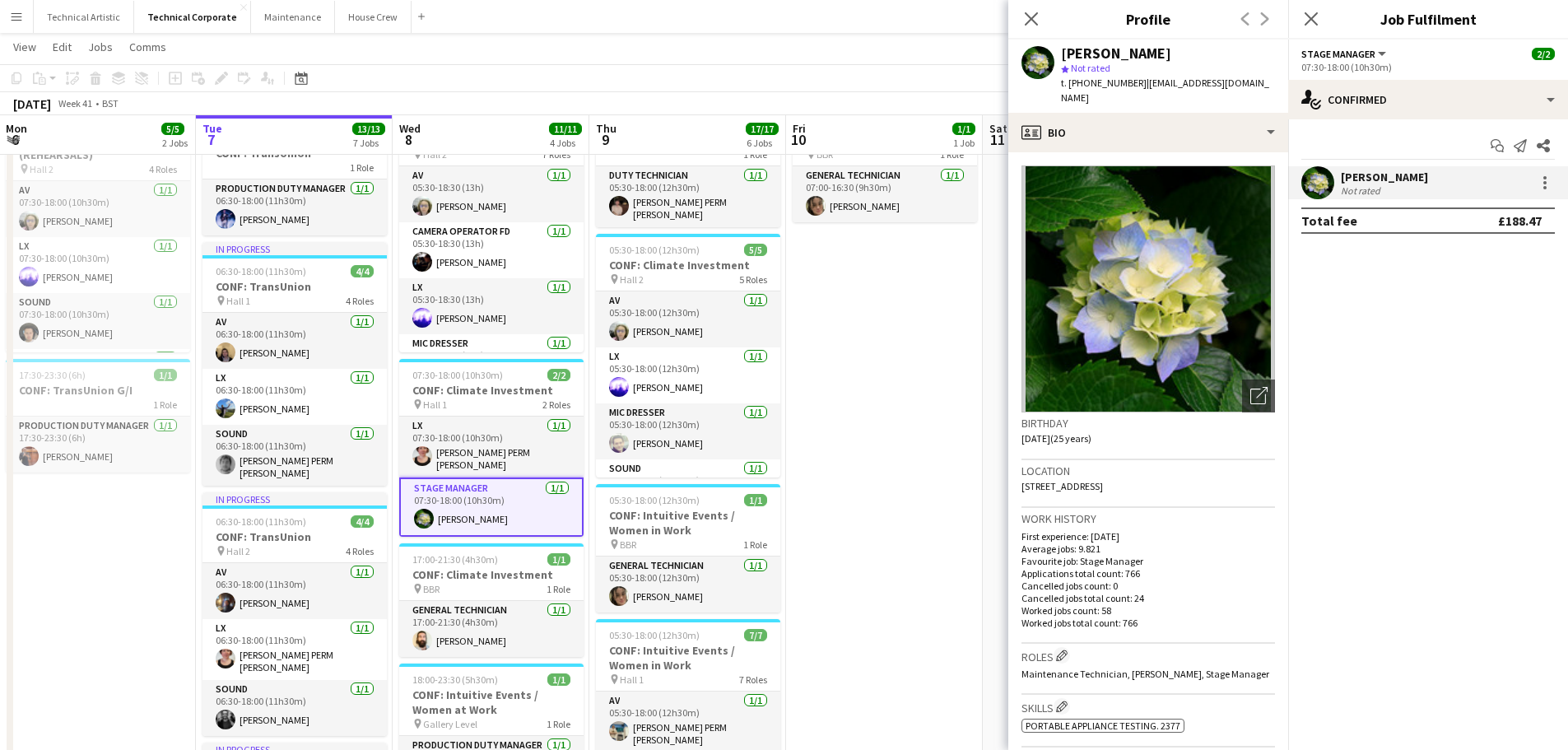
click at [1312, 180] on app-user-avatar at bounding box center [1318, 183] width 33 height 33
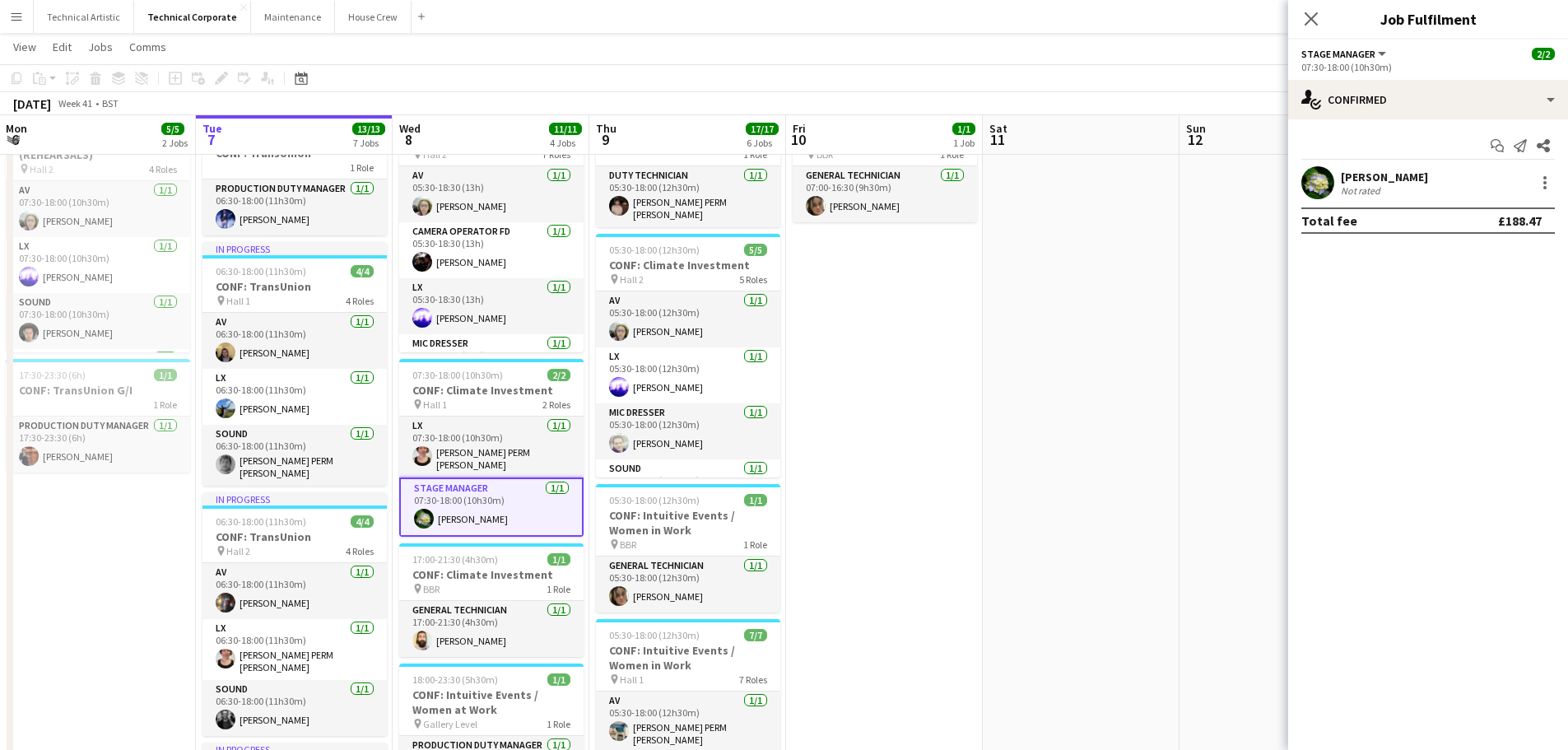
click at [1026, 246] on app-date-cell at bounding box center [1081, 699] width 196 height 1195
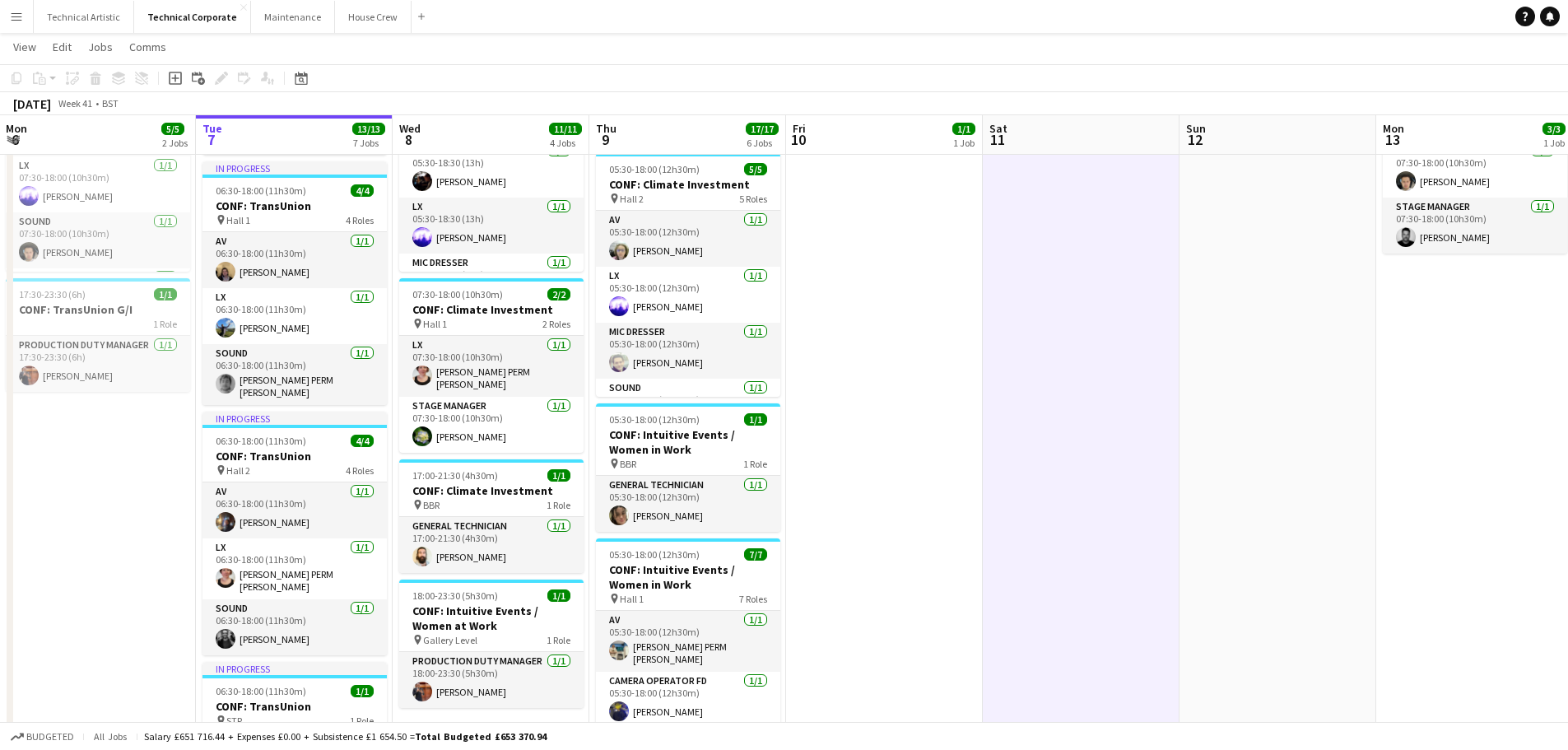
scroll to position [164, 0]
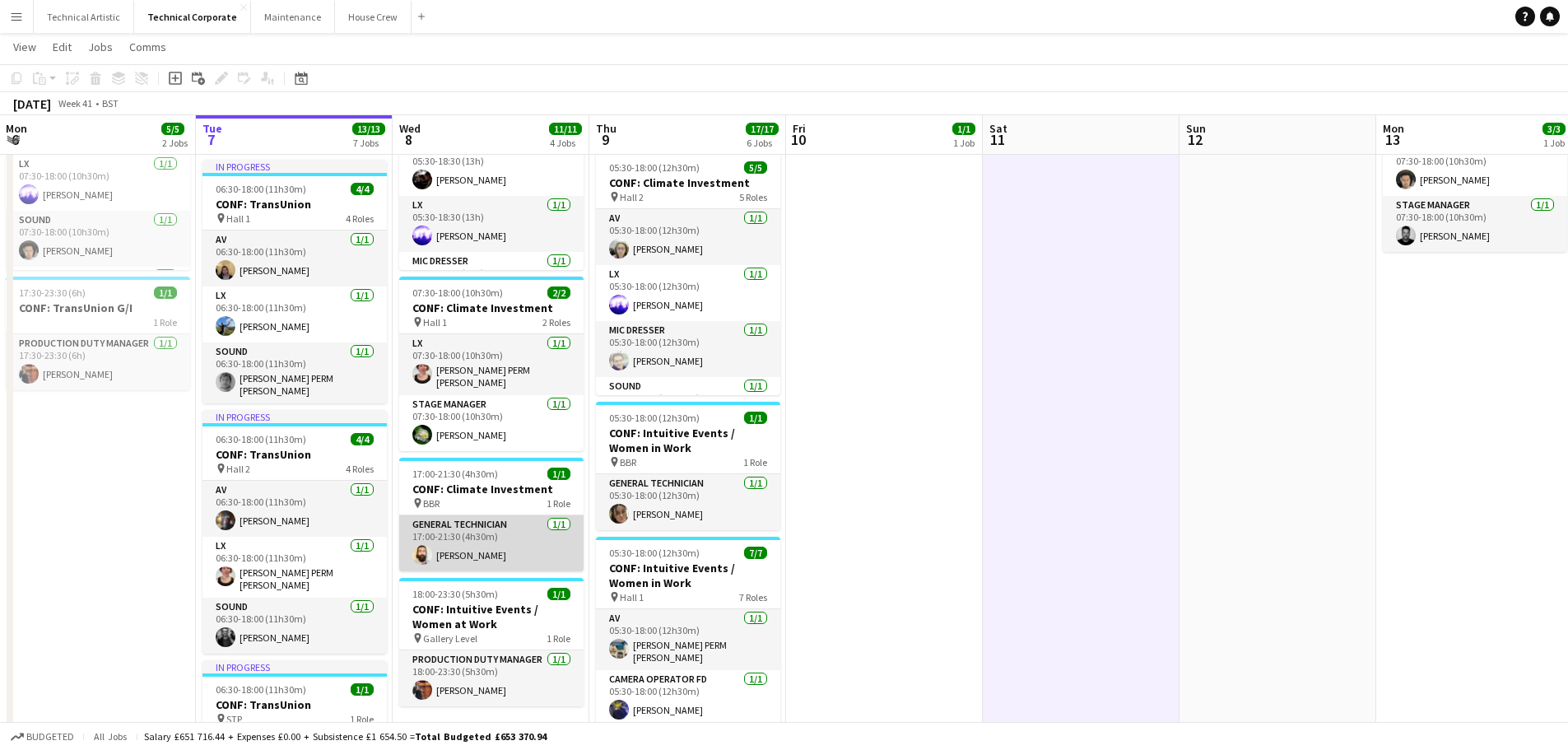
click at [463, 522] on app-card-role "General Technician [DATE] 17:00-21:30 (4h30m) [PERSON_NAME]" at bounding box center [491, 543] width 184 height 56
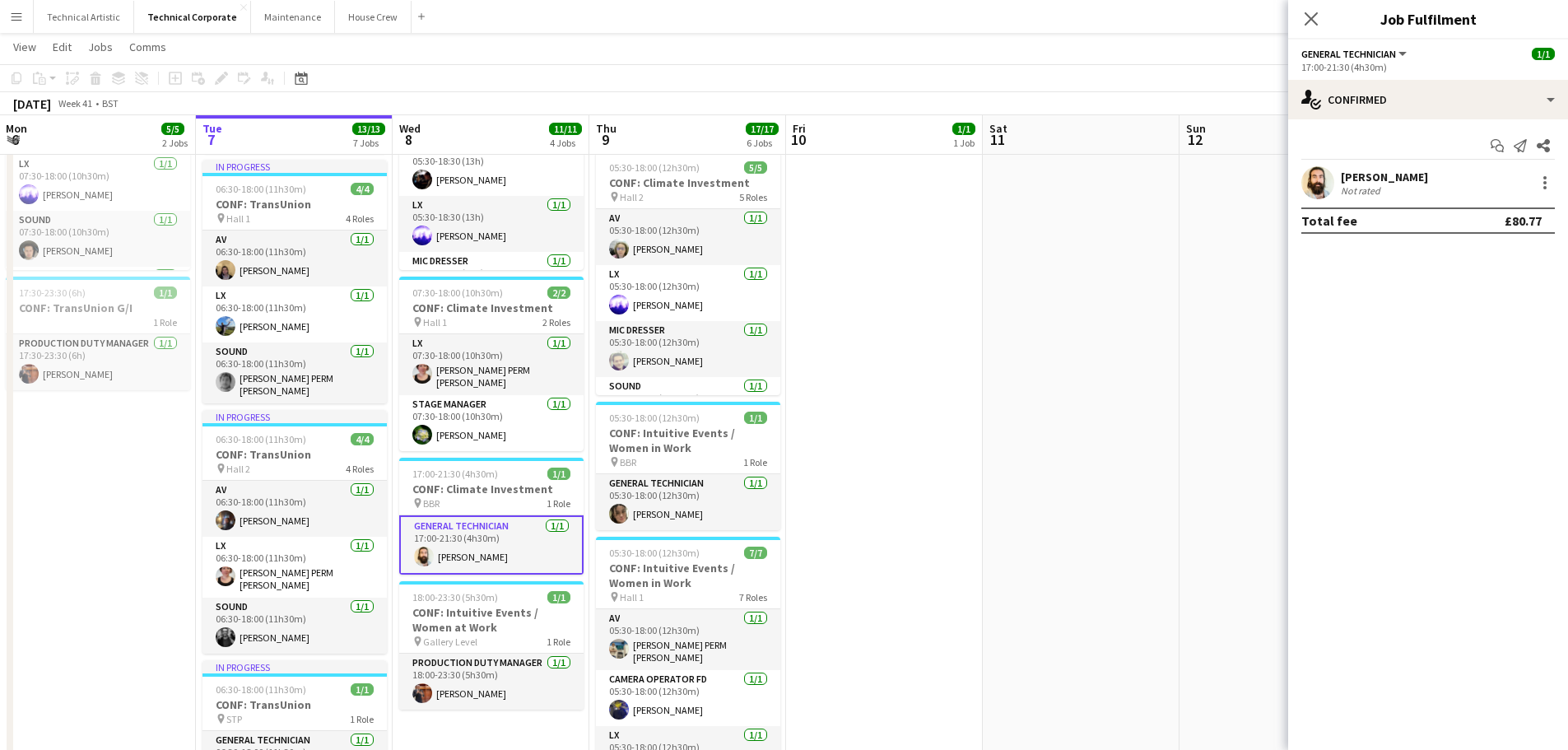
click at [1313, 181] on app-user-avatar at bounding box center [1318, 183] width 33 height 33
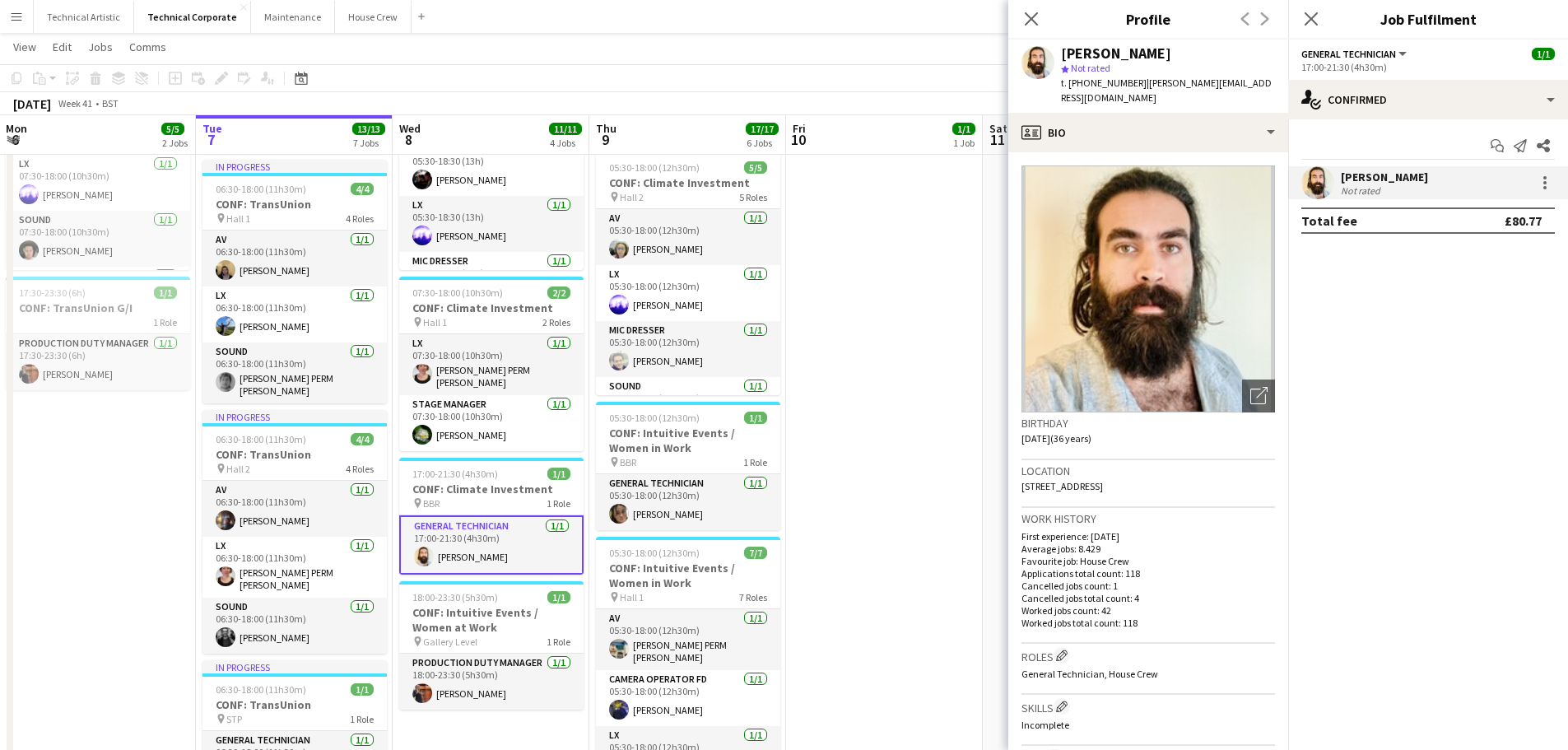
click at [1313, 181] on app-user-avatar at bounding box center [1318, 183] width 33 height 33
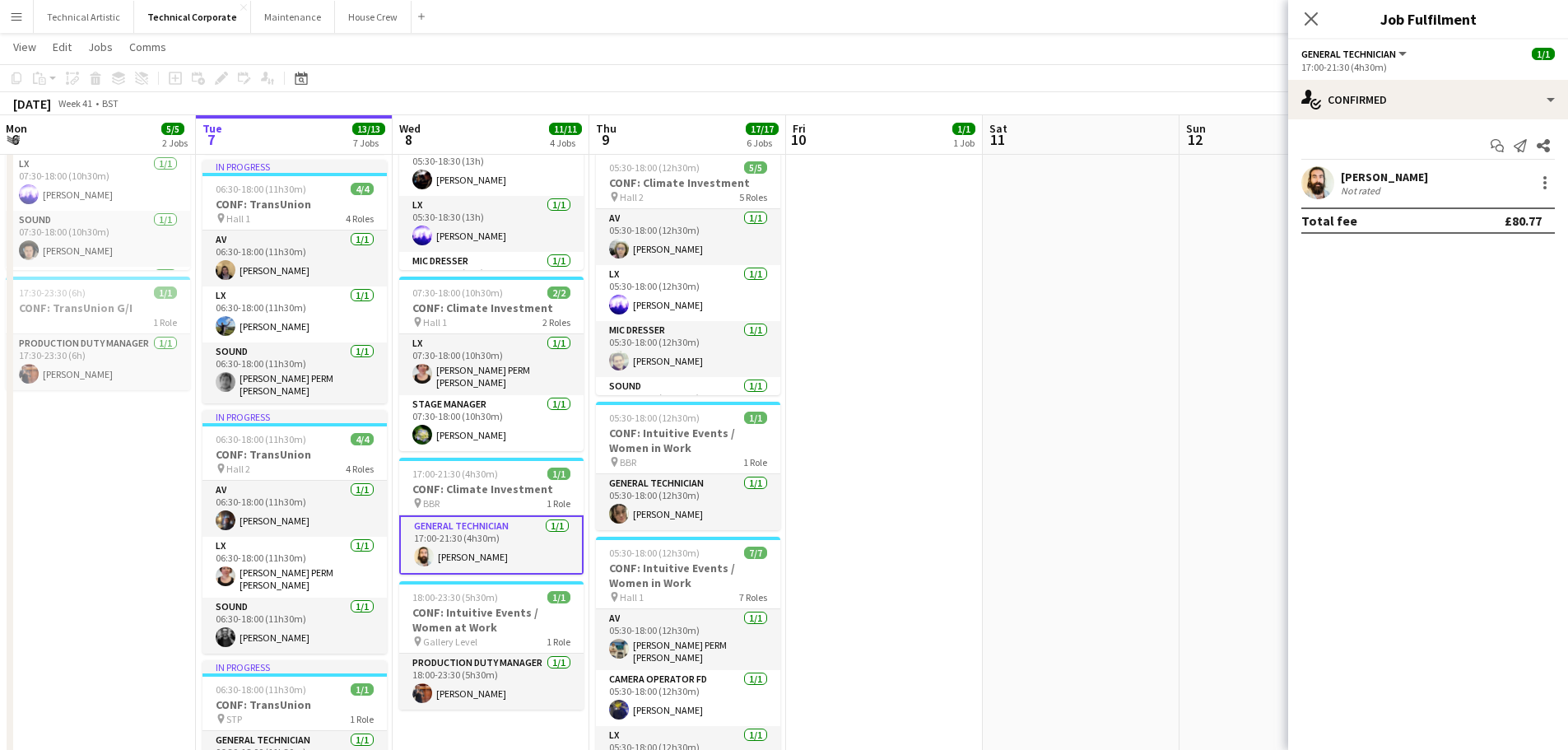
click at [857, 315] on app-date-cell "07:00-16:30 (9h30m) 1/1 CONF: Climate Investment pin BBR 1 Role General Technic…" at bounding box center [884, 617] width 196 height 1195
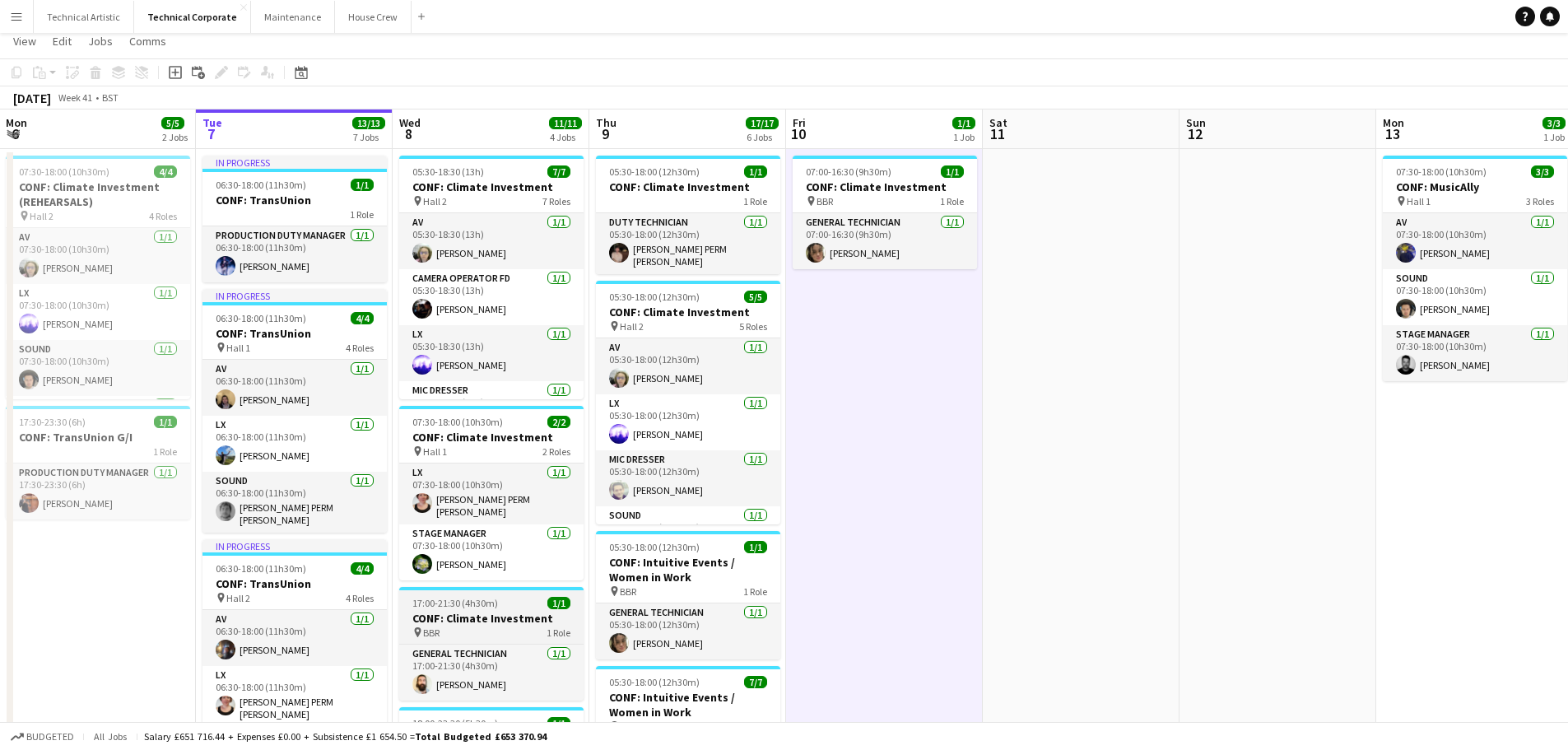
scroll to position [0, 0]
